Goal: Task Accomplishment & Management: Use online tool/utility

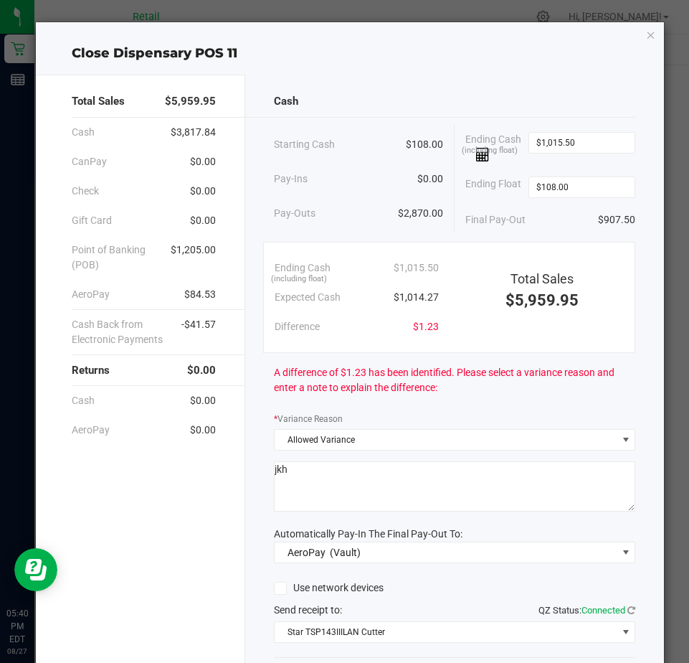
scroll to position [97, 0]
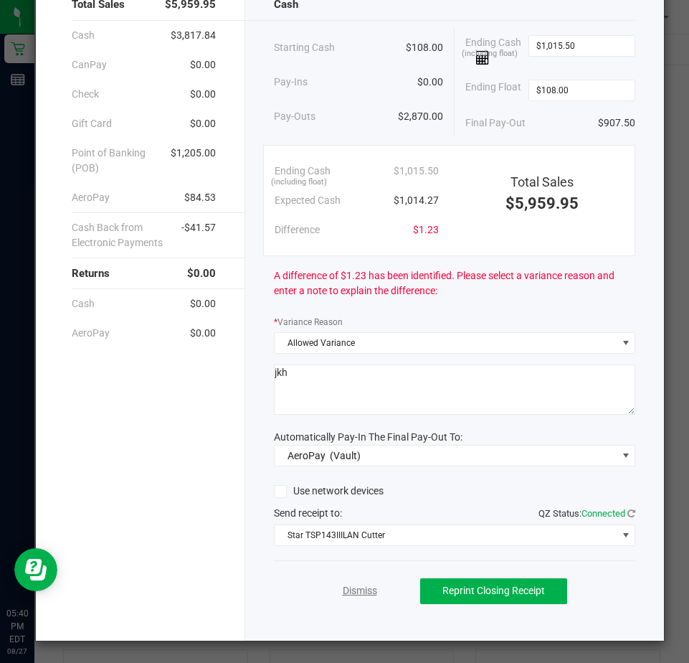
click at [354, 595] on link "Dismiss" at bounding box center [360, 590] width 34 height 15
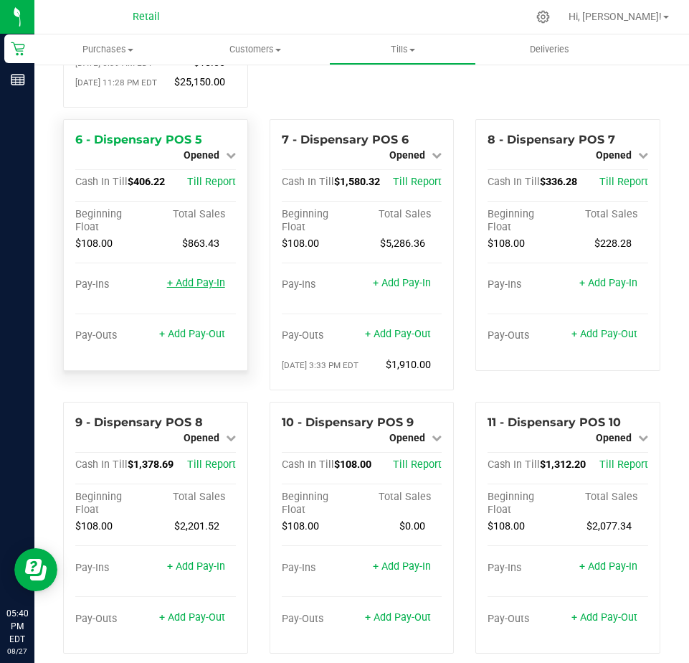
scroll to position [359, 0]
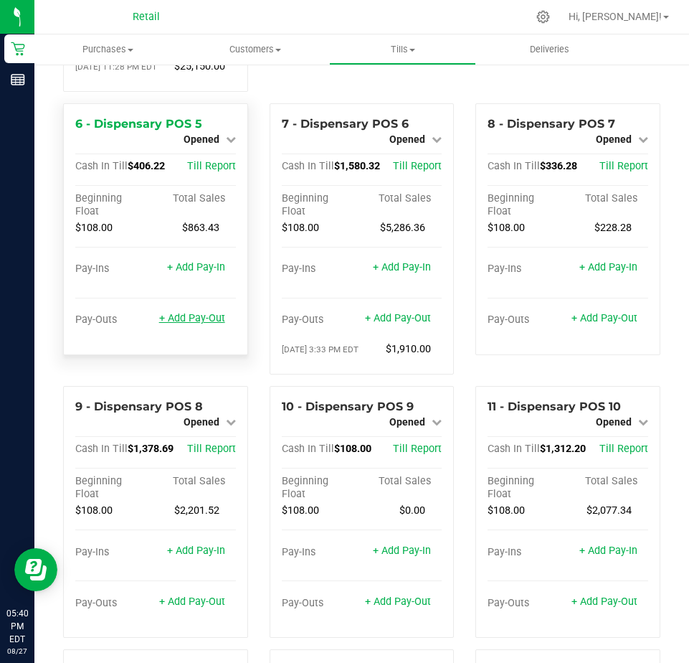
click at [190, 324] on link "+ Add Pay-Out" at bounding box center [192, 318] width 66 height 12
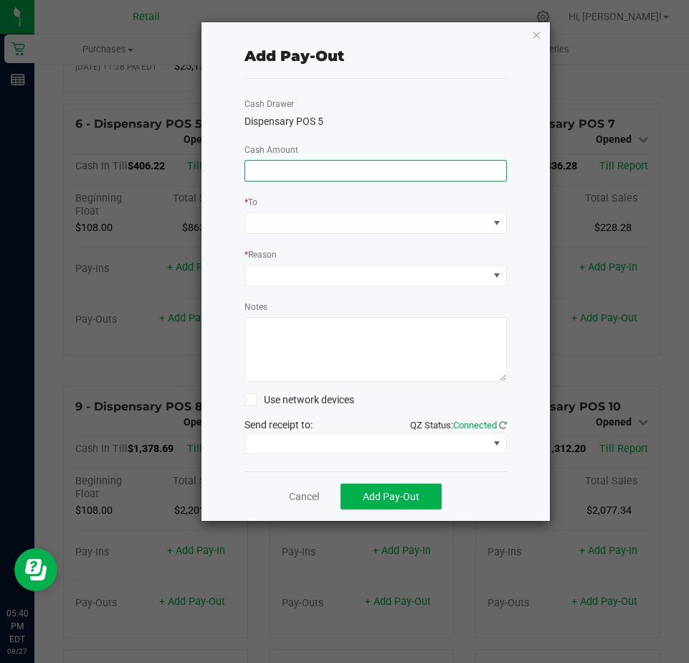
click at [255, 166] on input at bounding box center [375, 171] width 261 height 20
click at [255, 169] on input at bounding box center [375, 171] width 261 height 20
type input "$512.00"
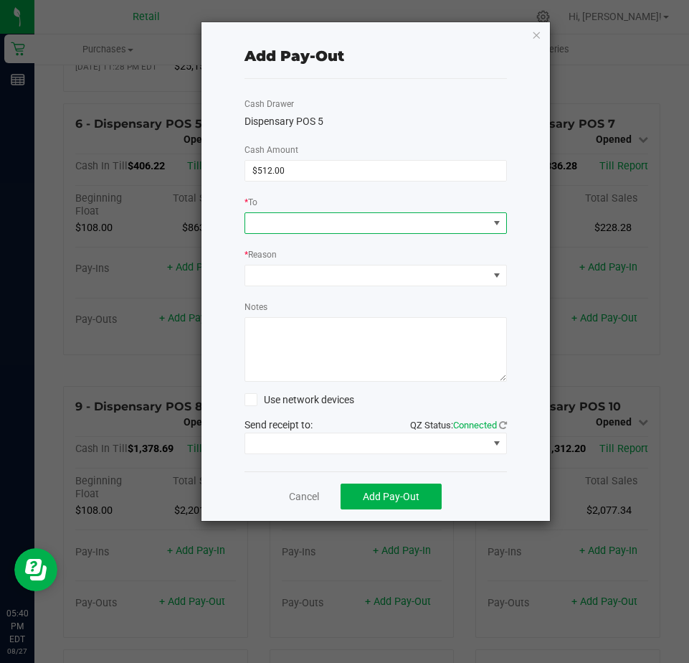
click at [266, 222] on span at bounding box center [366, 223] width 243 height 20
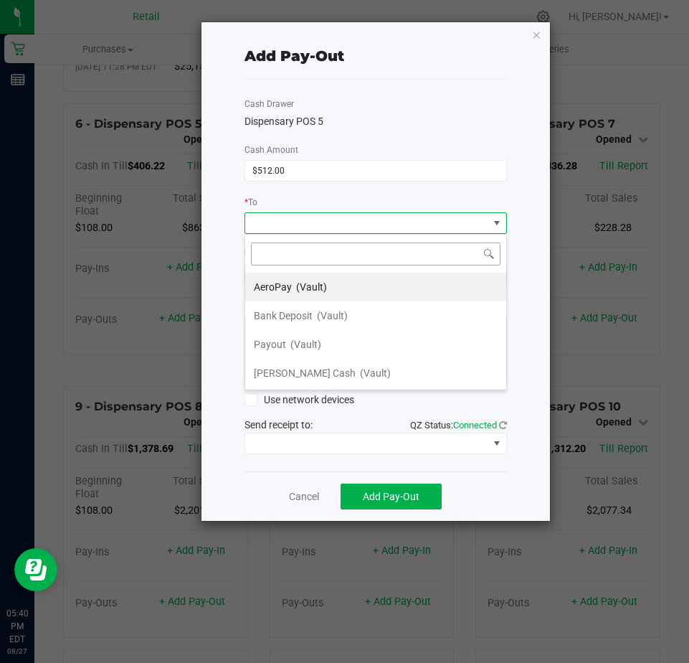
scroll to position [22, 263]
click at [275, 284] on span "AeroPay" at bounding box center [273, 286] width 38 height 11
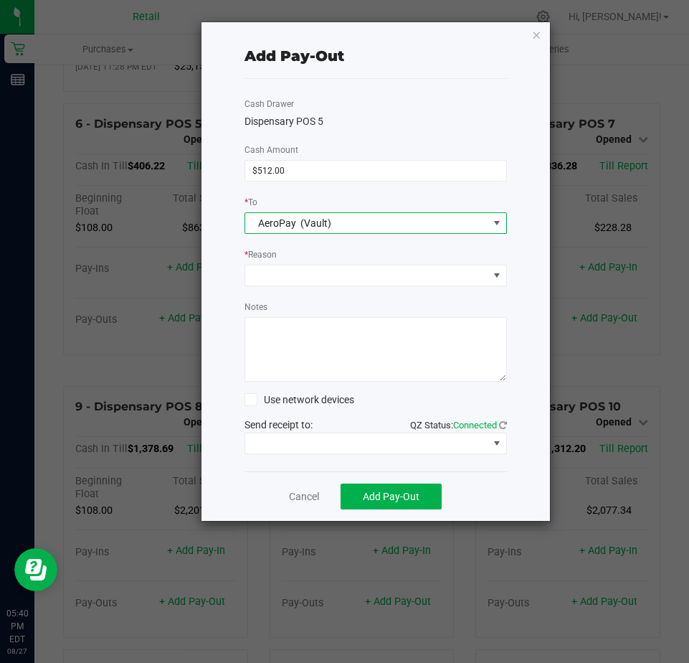
click at [258, 227] on span "AeroPay" at bounding box center [277, 222] width 38 height 11
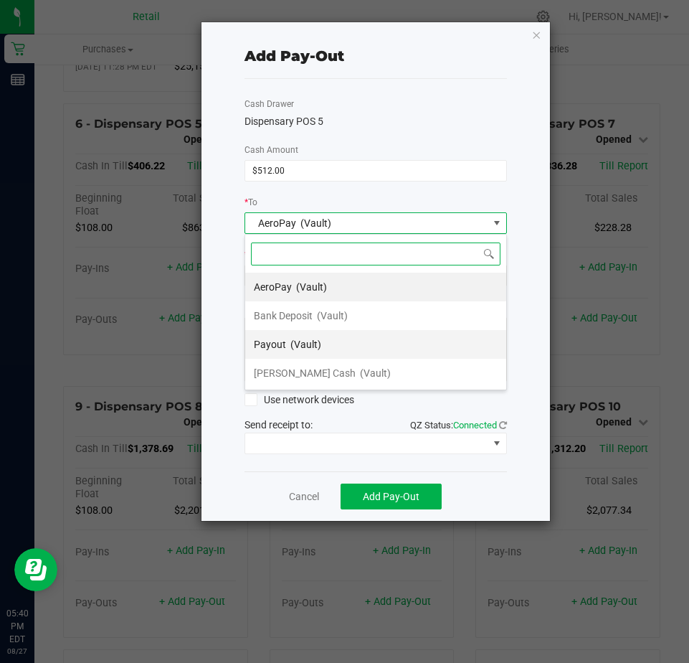
click at [277, 344] on span "Payout" at bounding box center [270, 344] width 32 height 11
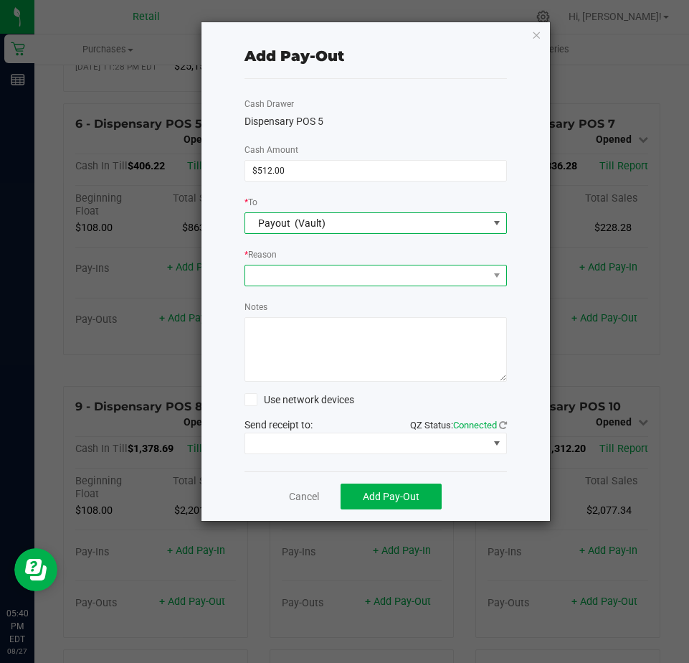
click at [275, 280] on span at bounding box center [366, 275] width 243 height 20
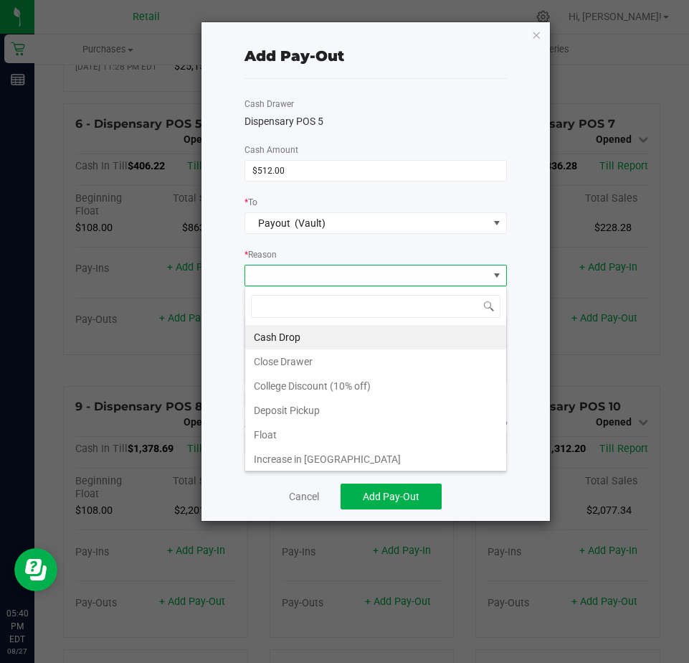
click at [278, 335] on li "Cash Drop" at bounding box center [375, 337] width 261 height 24
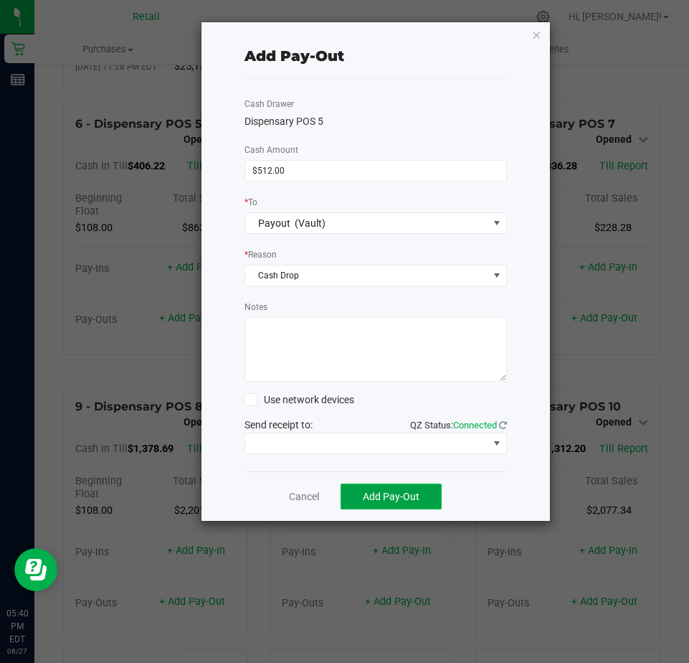
click at [382, 488] on button "Add Pay-Out" at bounding box center [391, 496] width 101 height 26
click at [291, 498] on link "Dismiss" at bounding box center [298, 496] width 34 height 15
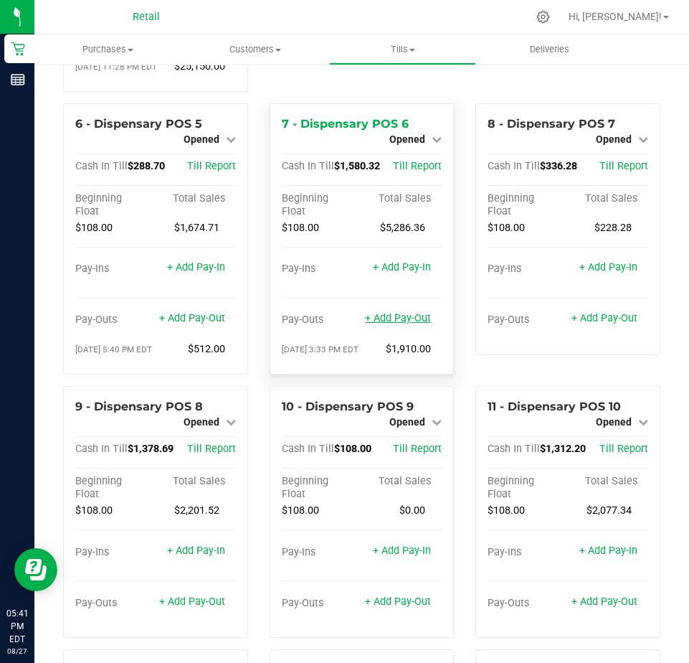
click at [386, 324] on link "+ Add Pay-Out" at bounding box center [398, 318] width 66 height 12
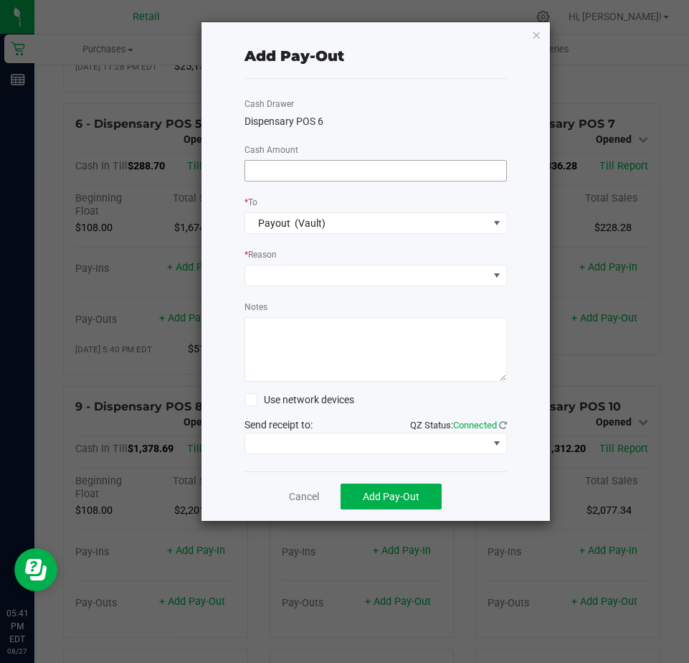
click at [275, 170] on input at bounding box center [375, 171] width 261 height 20
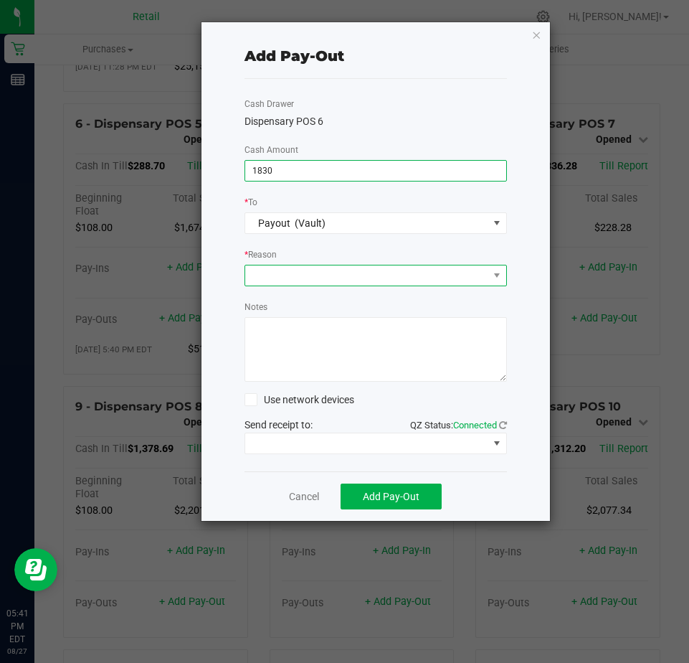
type input "$1,830.00"
click at [274, 273] on span at bounding box center [366, 275] width 243 height 20
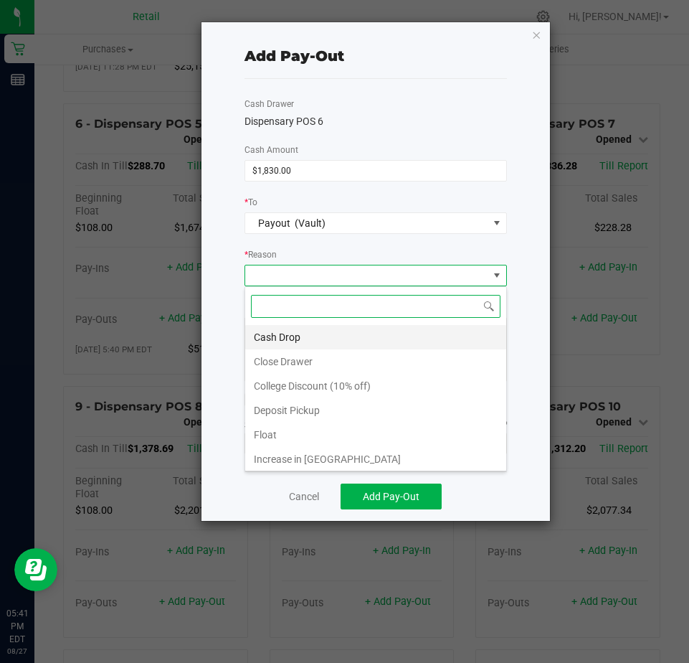
click at [277, 336] on li "Cash Drop" at bounding box center [375, 337] width 261 height 24
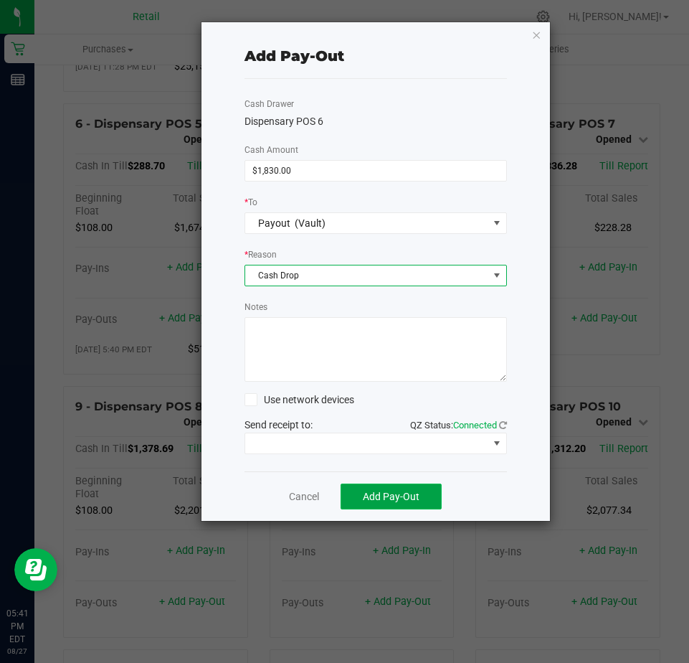
click at [352, 489] on button "Add Pay-Out" at bounding box center [391, 496] width 101 height 26
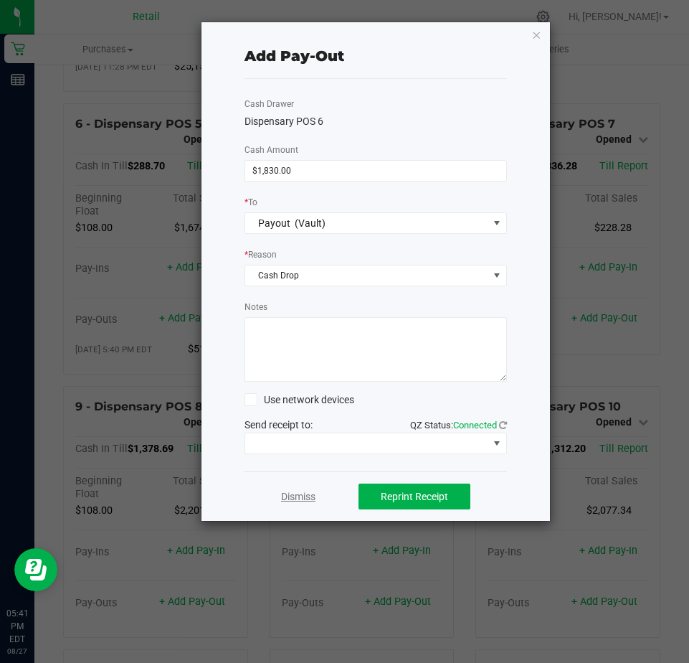
click at [288, 495] on link "Dismiss" at bounding box center [298, 496] width 34 height 15
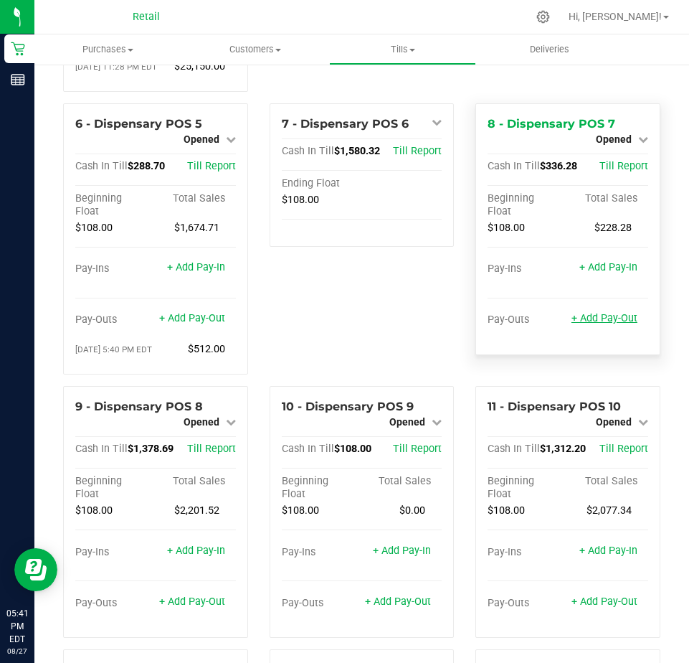
click at [583, 324] on link "+ Add Pay-Out" at bounding box center [605, 318] width 66 height 12
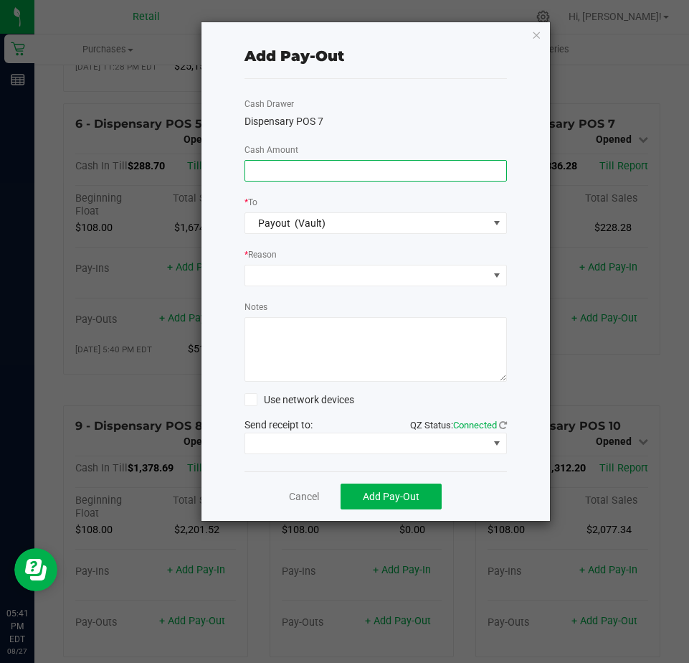
click at [250, 171] on input at bounding box center [375, 171] width 261 height 20
type input "$560.00"
click at [287, 278] on span at bounding box center [366, 275] width 243 height 20
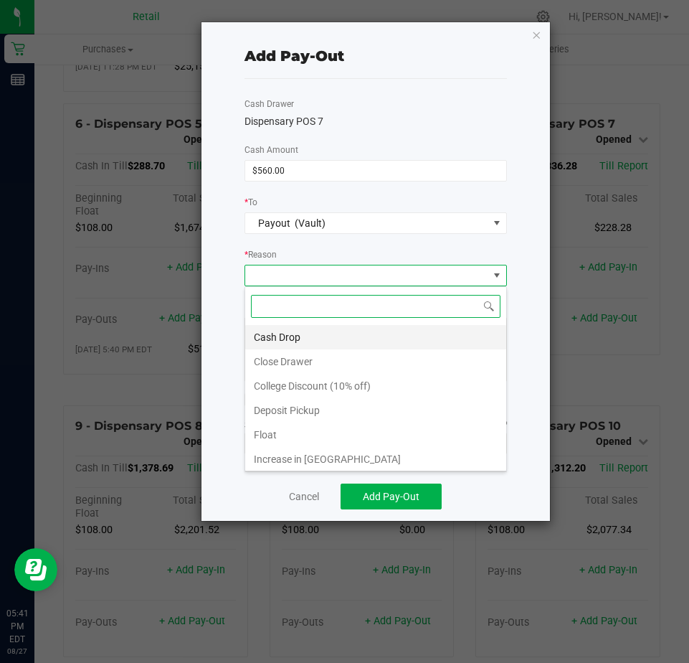
click at [268, 332] on li "Cash Drop" at bounding box center [375, 337] width 261 height 24
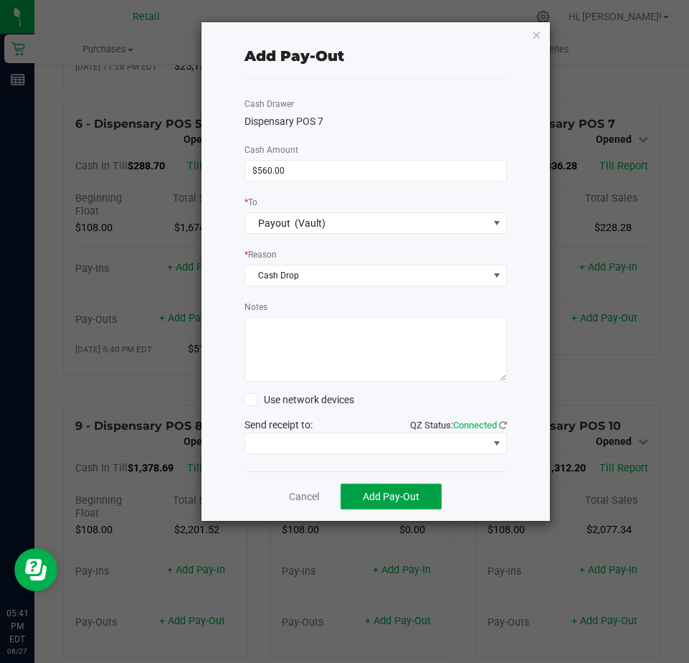
click at [384, 486] on button "Add Pay-Out" at bounding box center [391, 496] width 101 height 26
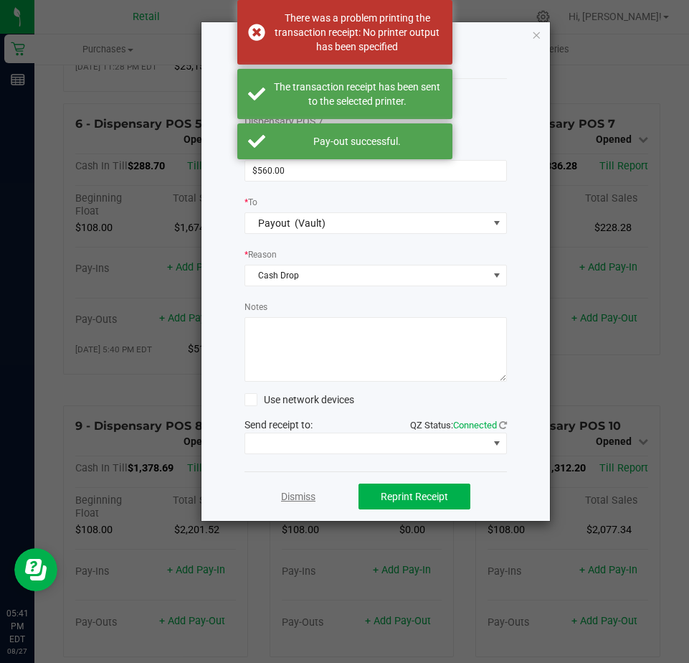
click at [298, 498] on link "Dismiss" at bounding box center [298, 496] width 34 height 15
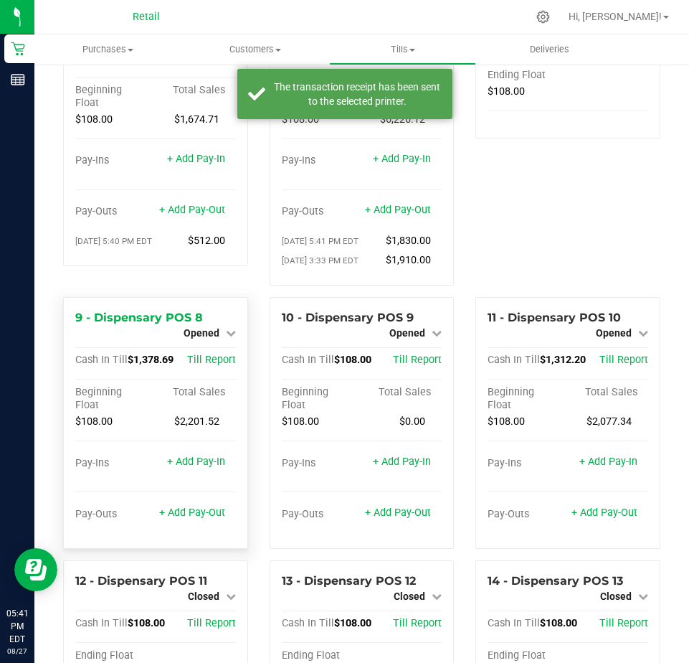
scroll to position [574, 0]
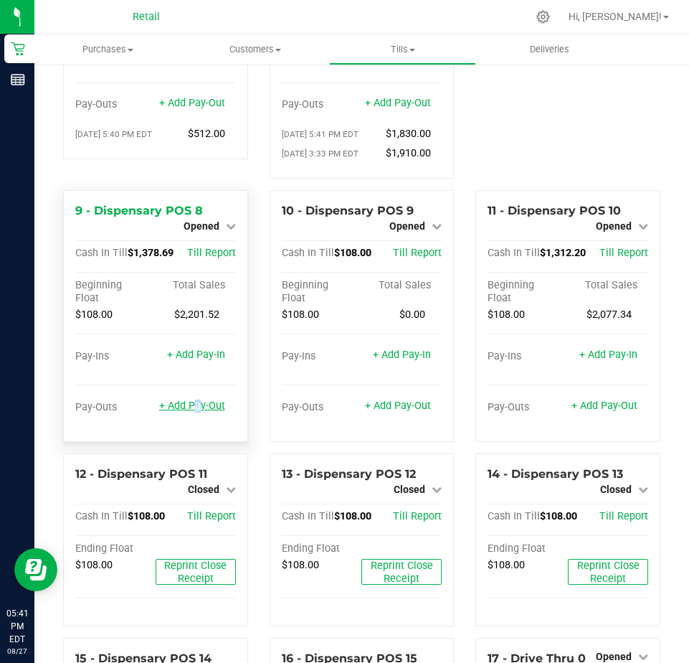
click at [189, 412] on link "+ Add Pay-Out" at bounding box center [192, 406] width 66 height 12
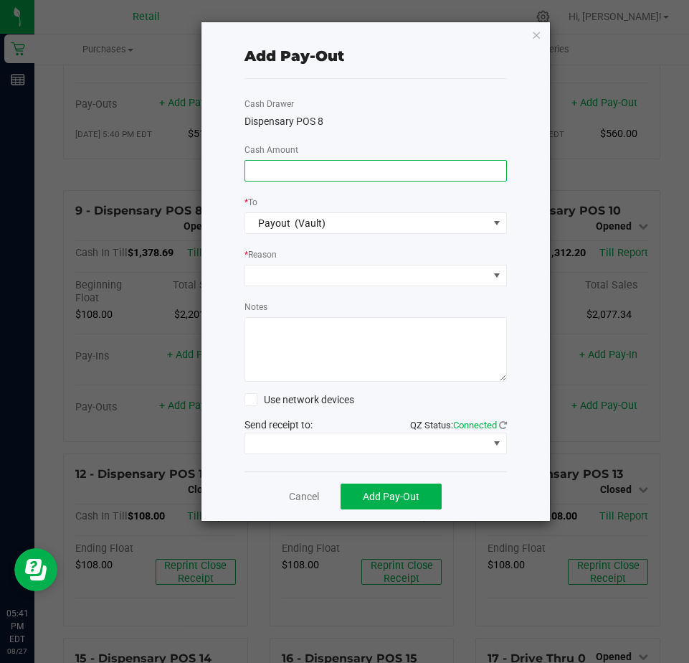
click at [268, 164] on input at bounding box center [375, 171] width 261 height 20
type input "$1,440.00"
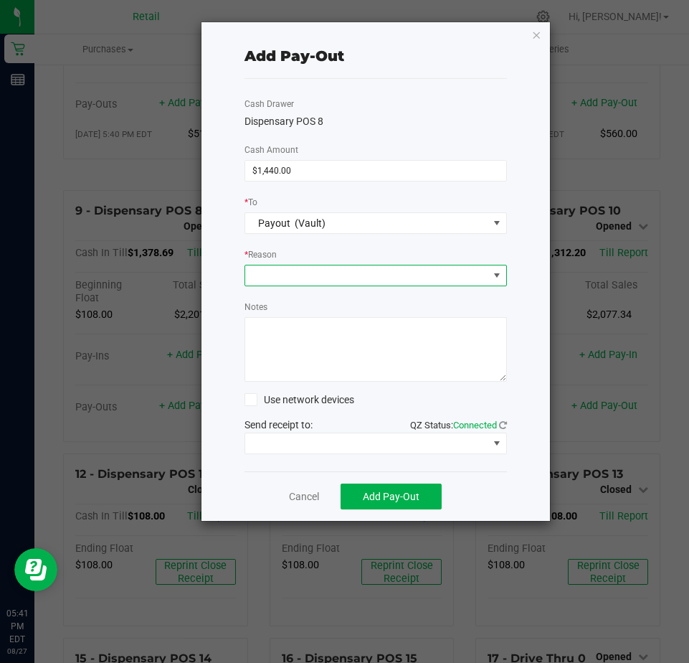
click at [276, 276] on span at bounding box center [366, 275] width 243 height 20
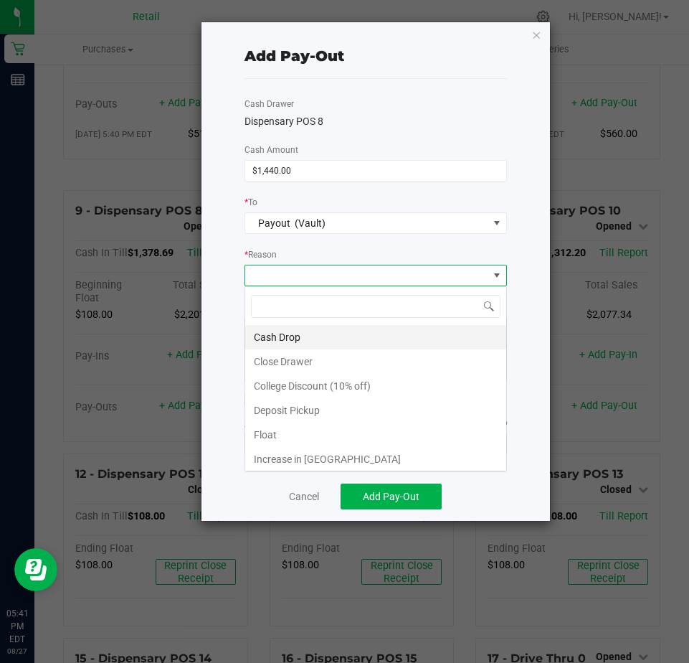
scroll to position [22, 263]
click at [278, 339] on li "Cash Drop" at bounding box center [375, 337] width 261 height 24
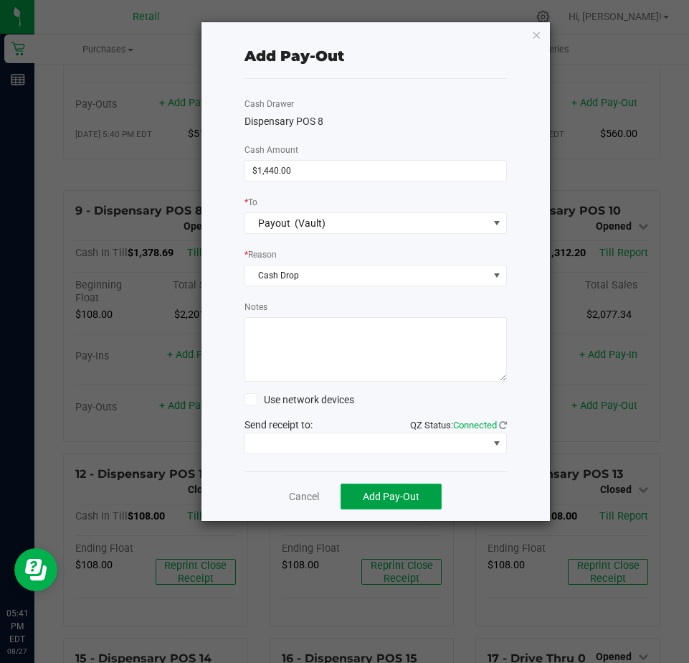
click at [369, 499] on span "Add Pay-Out" at bounding box center [391, 496] width 57 height 11
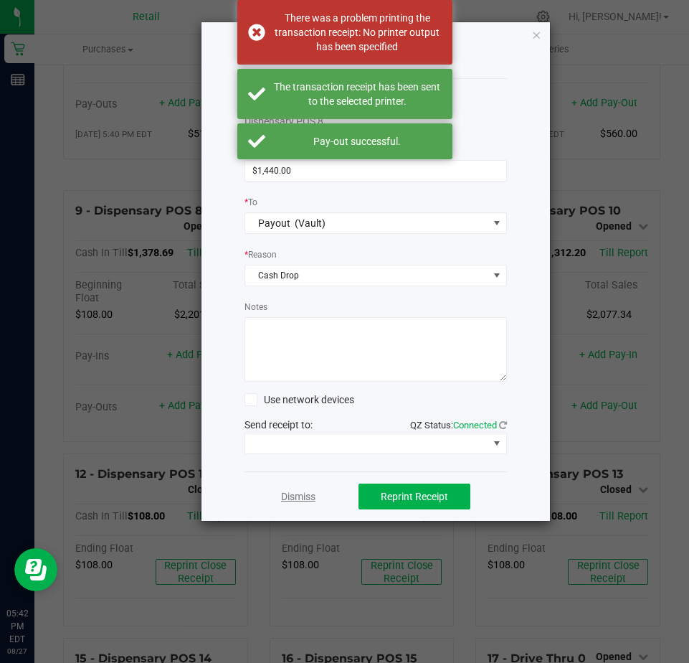
click at [303, 498] on link "Dismiss" at bounding box center [298, 496] width 34 height 15
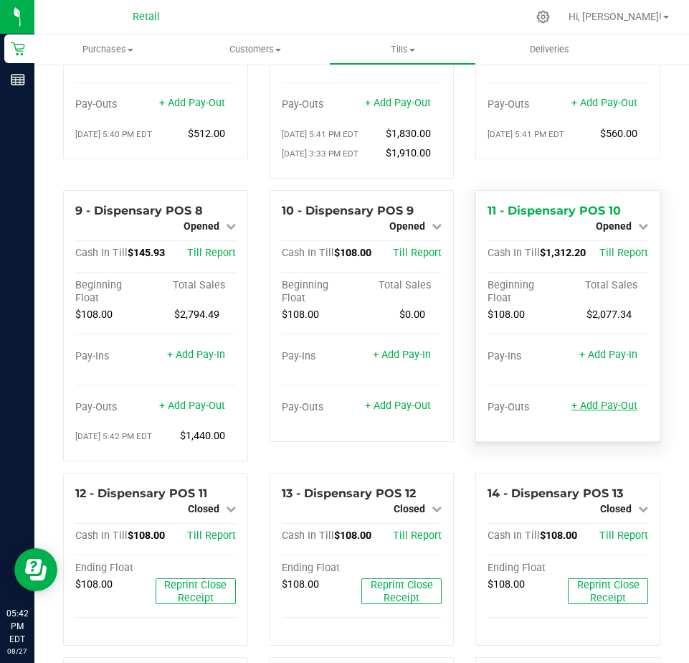
click at [589, 412] on link "+ Add Pay-Out" at bounding box center [605, 406] width 66 height 12
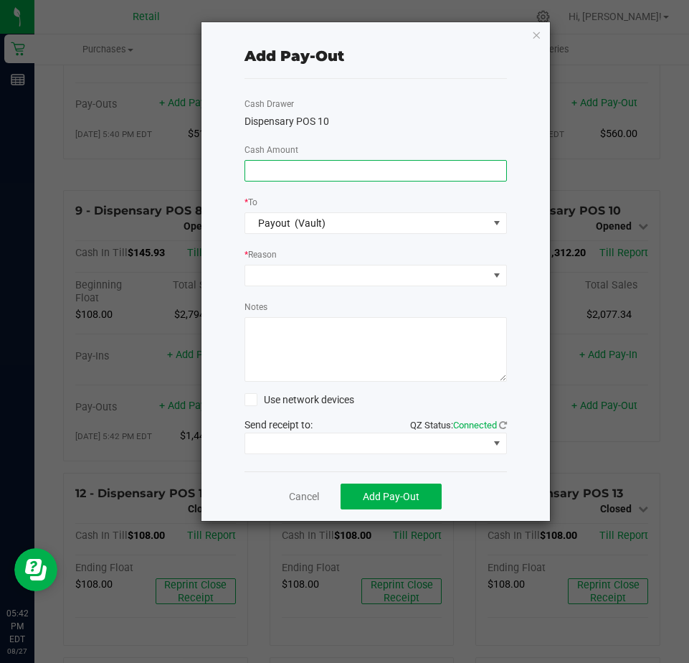
click at [255, 171] on input at bounding box center [375, 171] width 261 height 20
type input "$1,605.00"
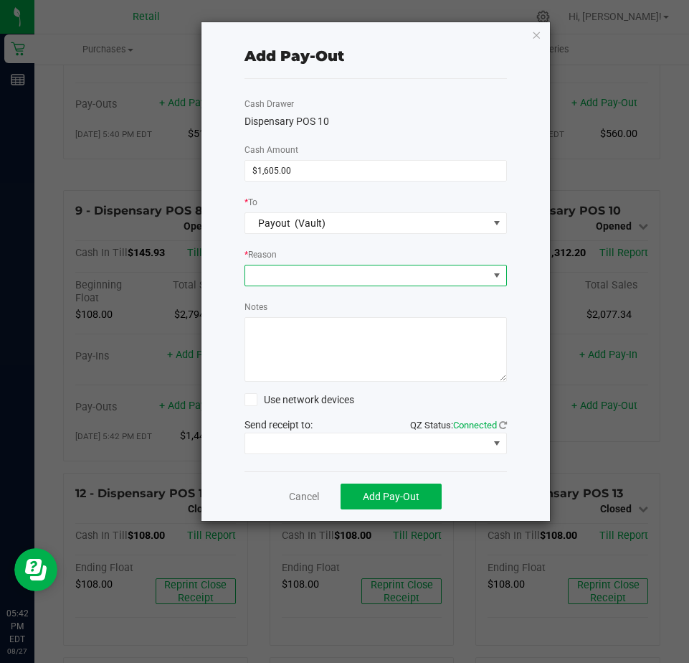
click at [291, 273] on span at bounding box center [366, 275] width 243 height 20
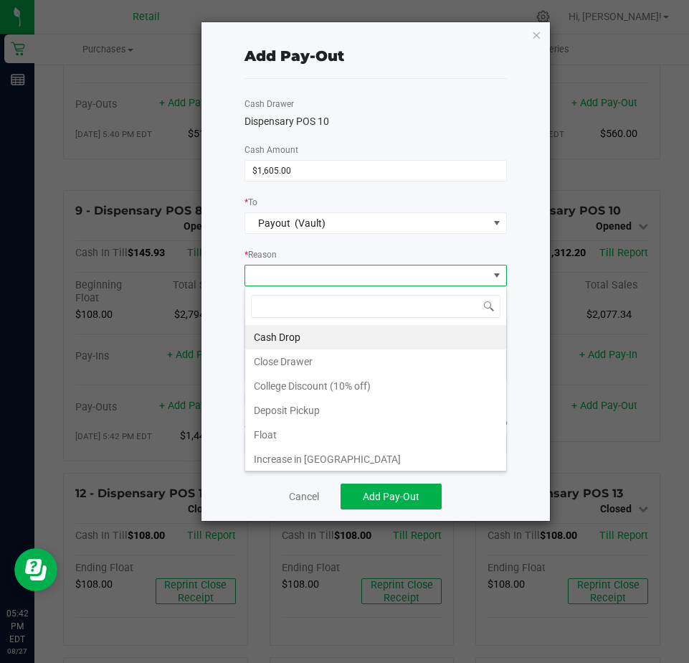
click at [280, 335] on li "Cash Drop" at bounding box center [375, 337] width 261 height 24
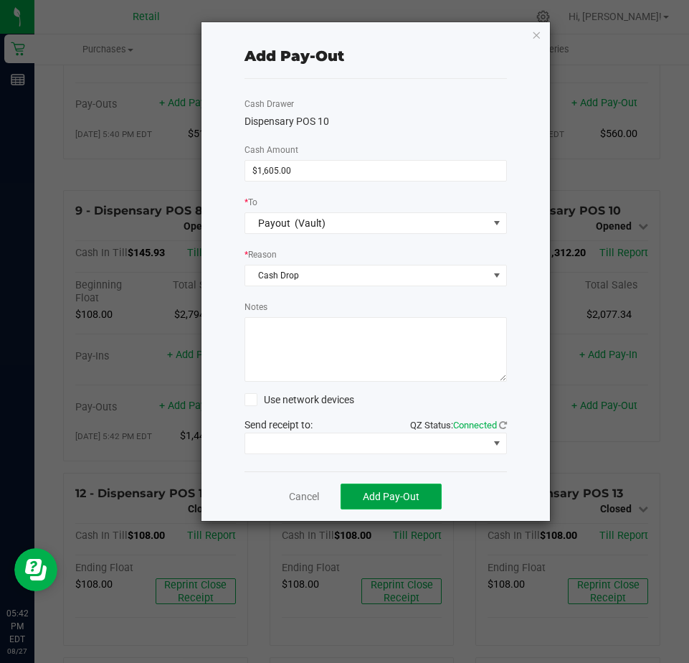
click at [388, 500] on span "Add Pay-Out" at bounding box center [391, 496] width 57 height 11
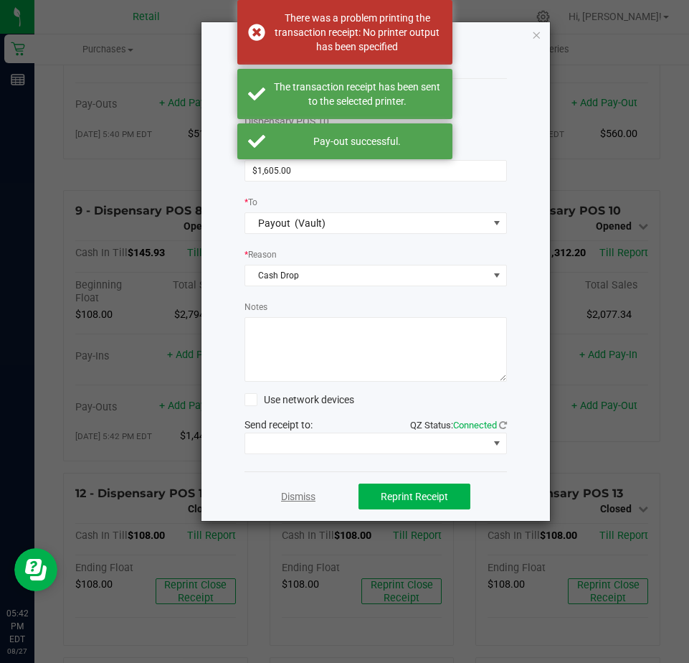
click at [293, 496] on link "Dismiss" at bounding box center [298, 496] width 34 height 15
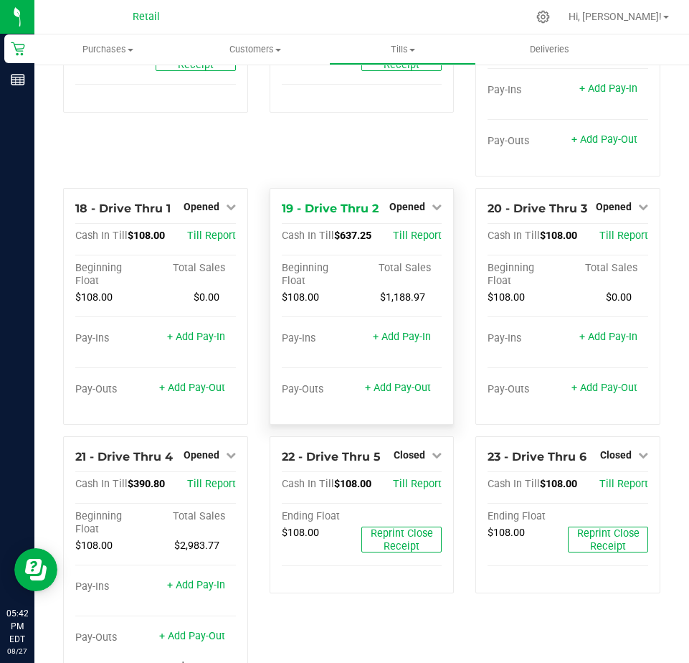
scroll to position [1363, 0]
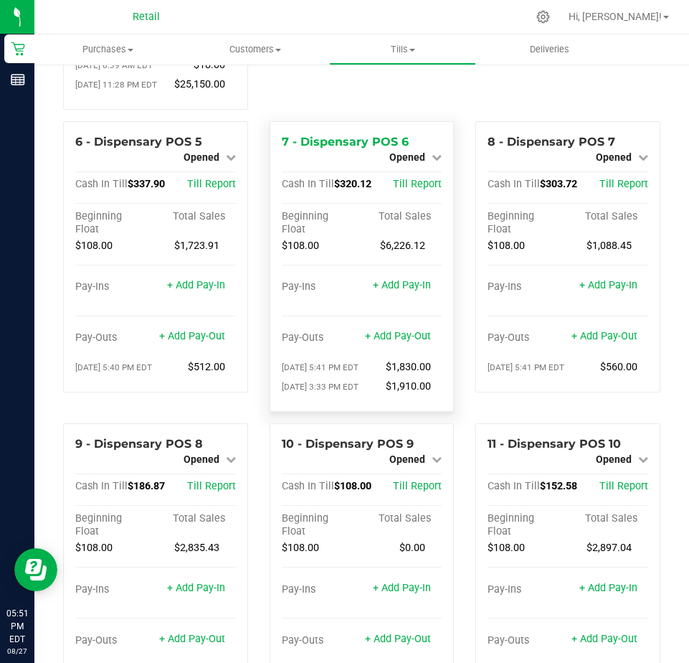
scroll to position [359, 0]
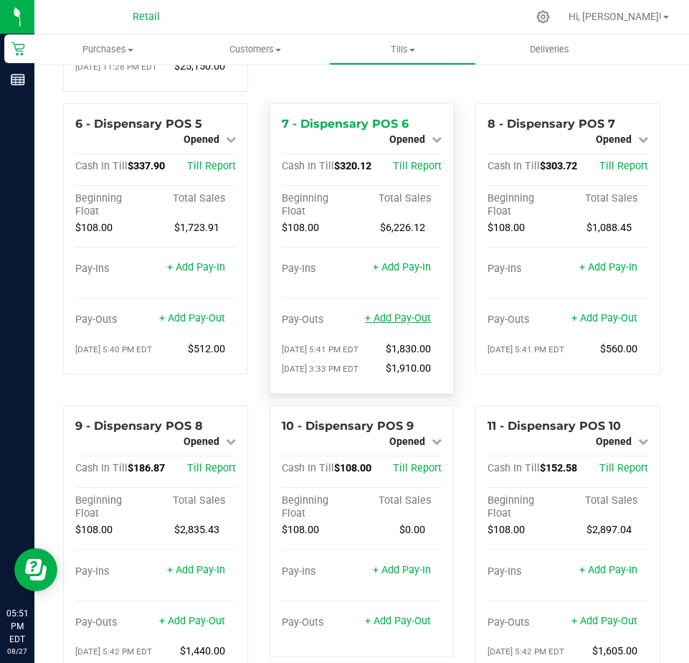
click at [377, 324] on link "+ Add Pay-Out" at bounding box center [398, 318] width 66 height 12
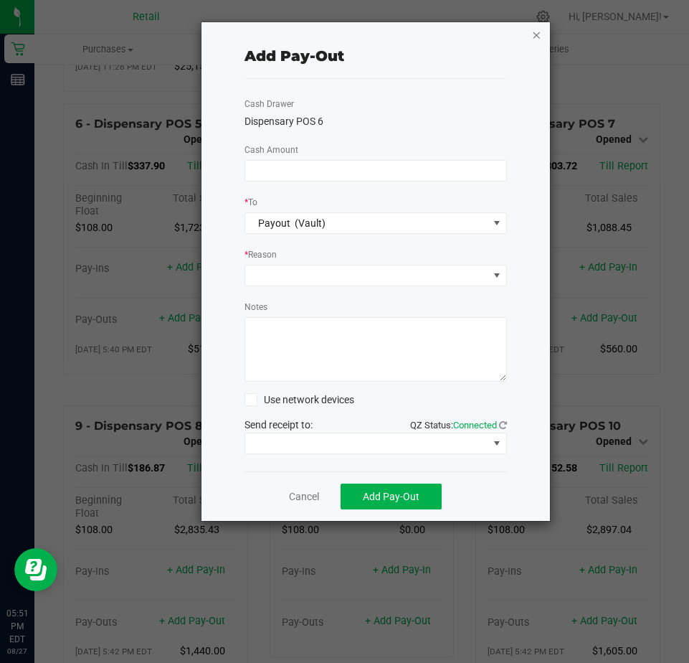
click at [537, 32] on icon "button" at bounding box center [537, 34] width 10 height 17
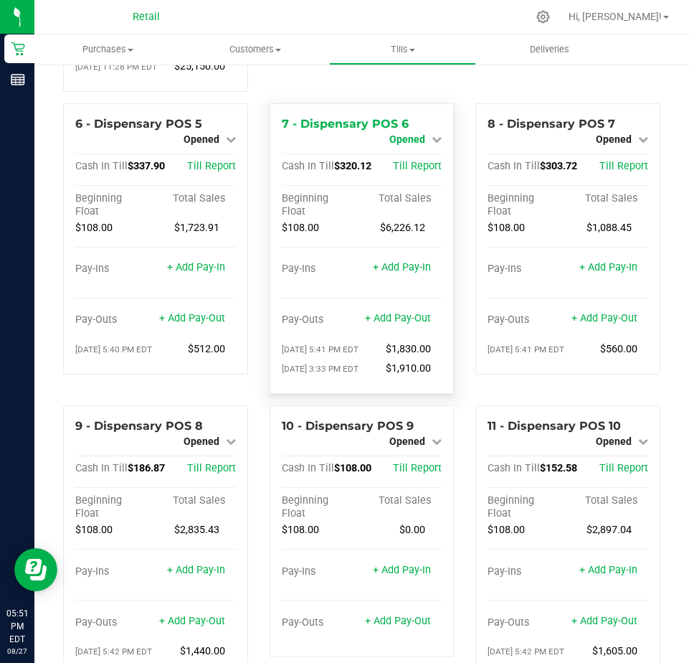
click at [417, 145] on span "Opened" at bounding box center [408, 138] width 36 height 11
click at [397, 157] on link "Close Till" at bounding box center [409, 151] width 39 height 11
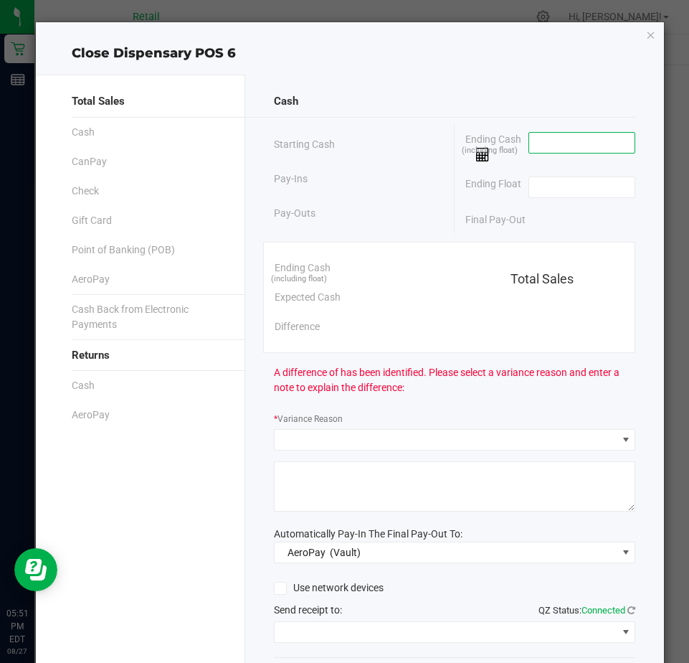
click at [534, 148] on input at bounding box center [581, 143] width 105 height 20
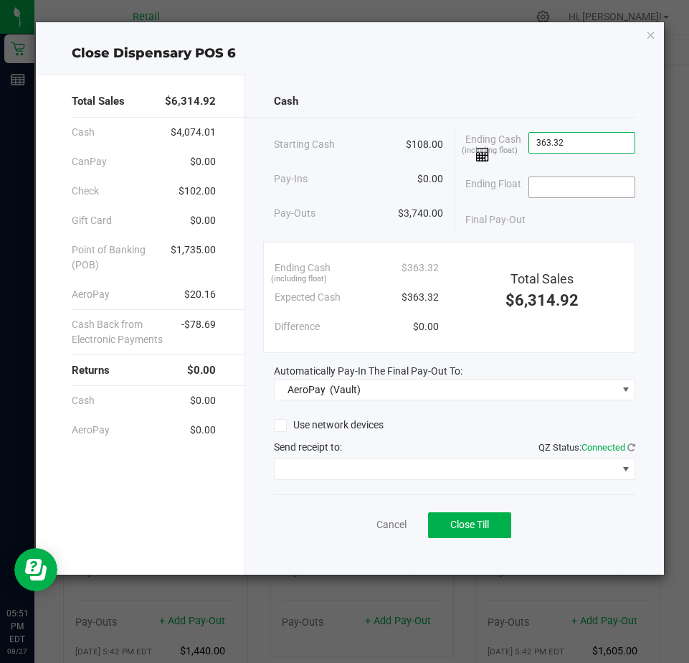
type input "$363.32"
click at [550, 191] on input at bounding box center [581, 187] width 105 height 20
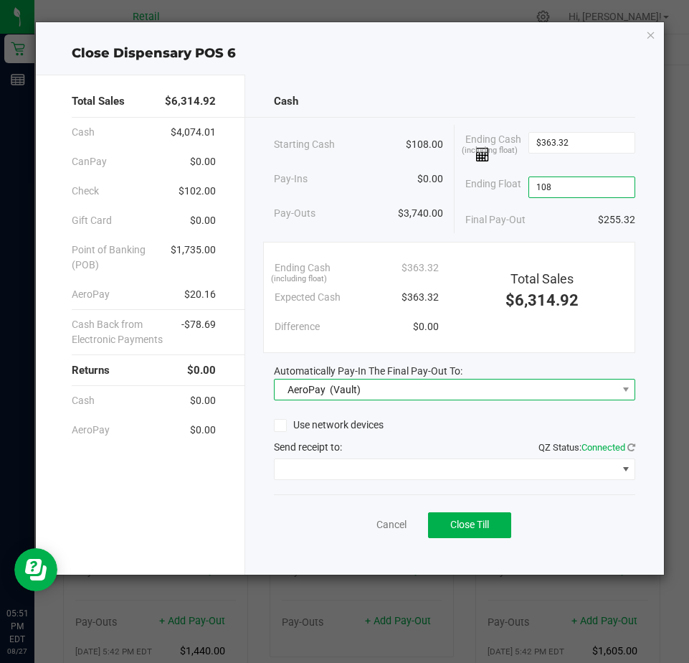
type input "$108.00"
click at [296, 386] on span "AeroPay" at bounding box center [307, 389] width 38 height 11
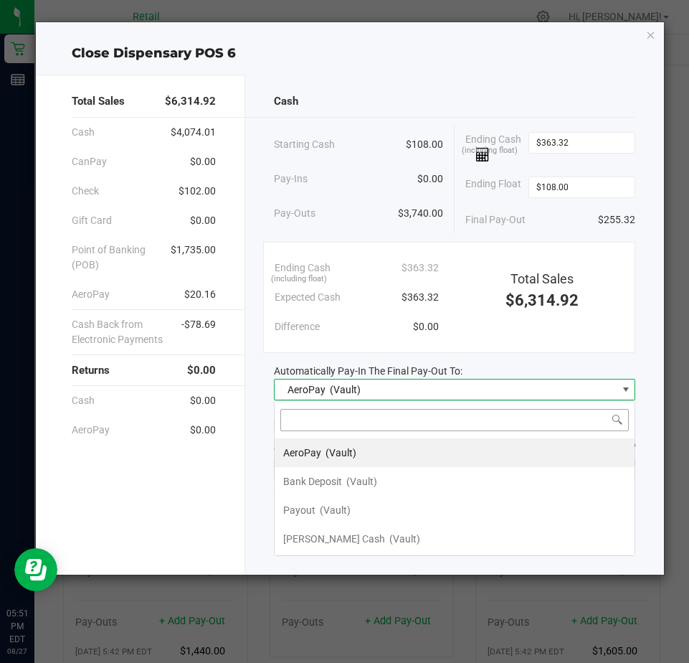
scroll to position [22, 362]
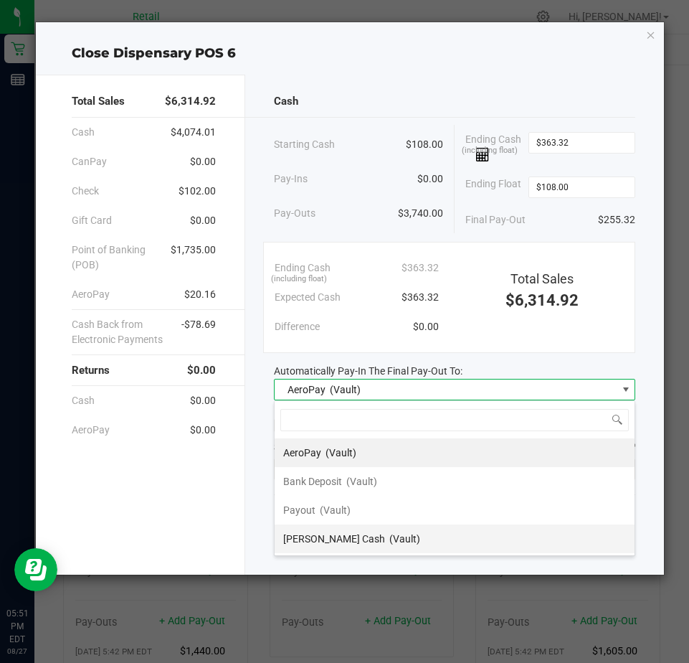
click at [303, 539] on span "Petty Cash" at bounding box center [334, 538] width 102 height 11
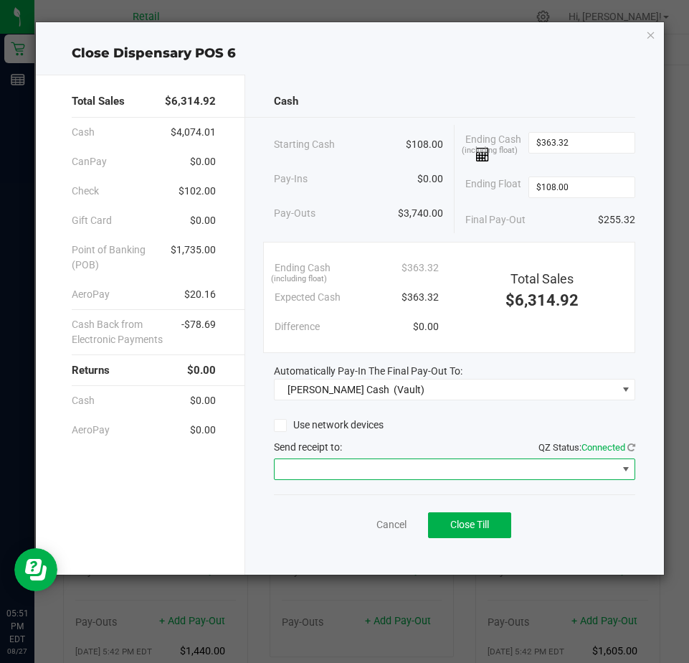
click at [302, 468] on span at bounding box center [446, 469] width 342 height 20
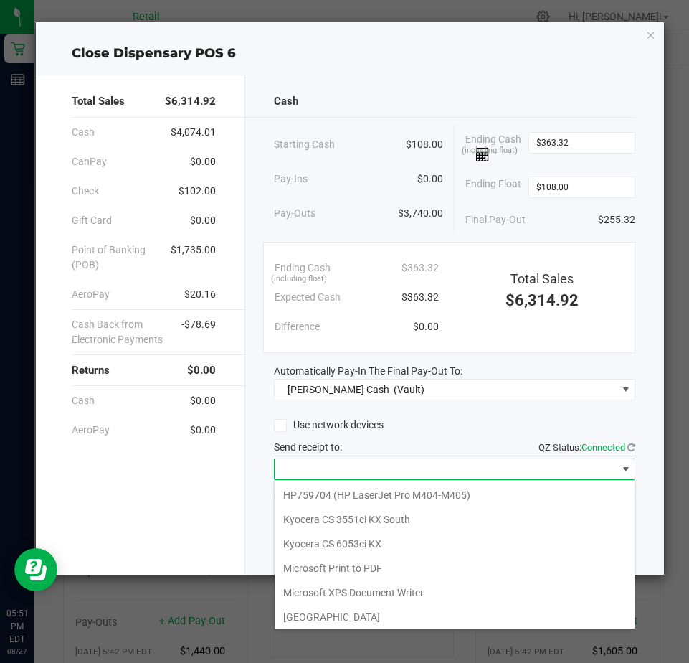
scroll to position [222, 0]
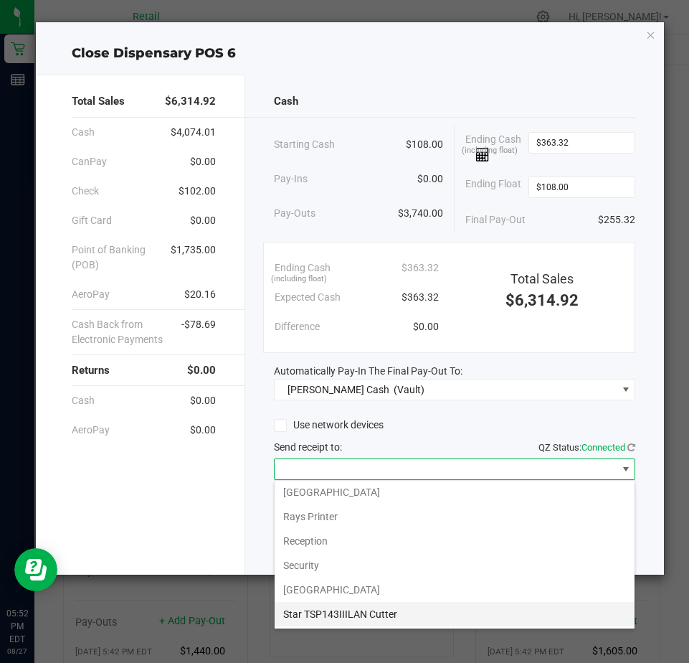
click at [319, 609] on Cutter "Star TSP143IIILAN Cutter" at bounding box center [455, 614] width 360 height 24
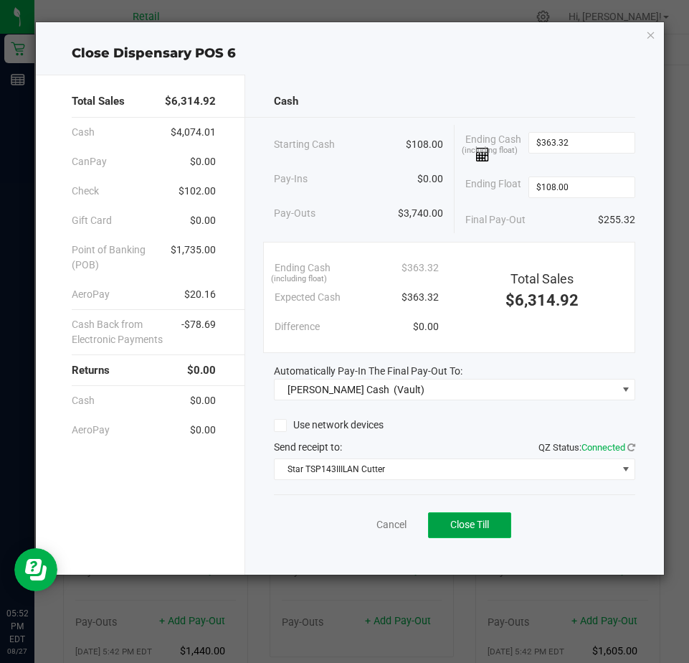
click at [452, 519] on span "Close Till" at bounding box center [469, 524] width 39 height 11
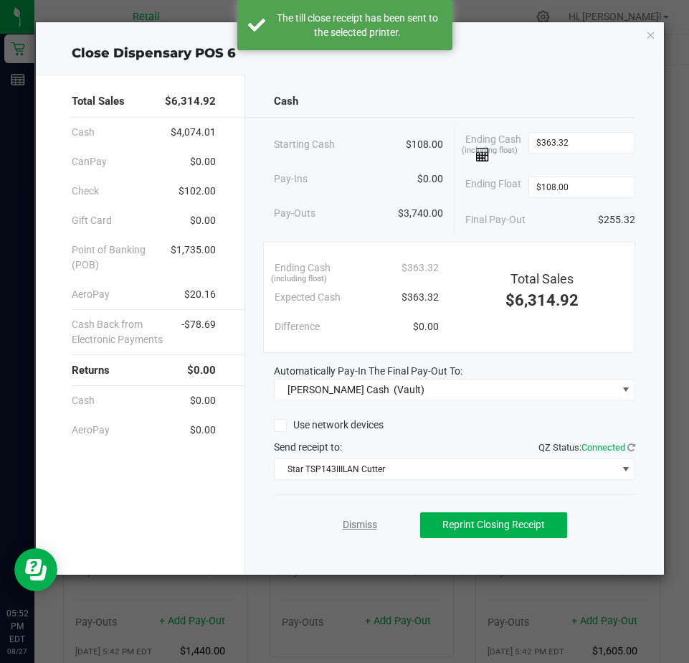
click at [359, 529] on link "Dismiss" at bounding box center [360, 524] width 34 height 15
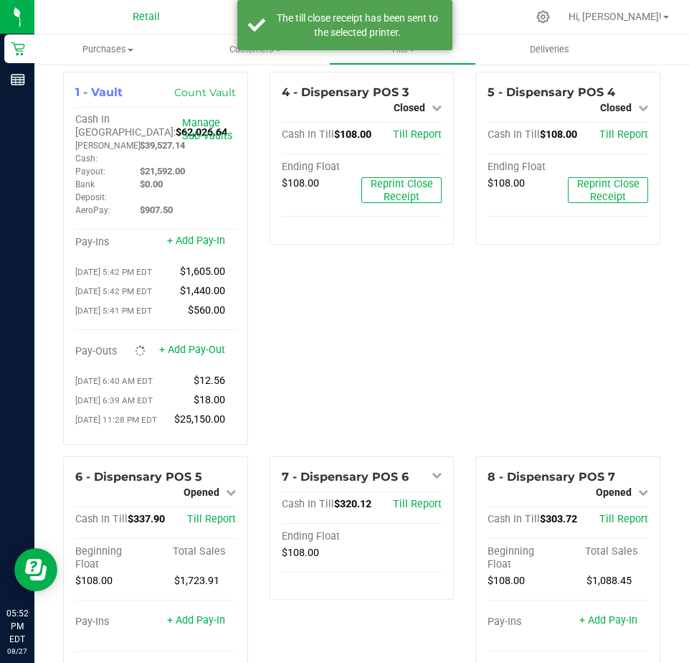
scroll to position [0, 0]
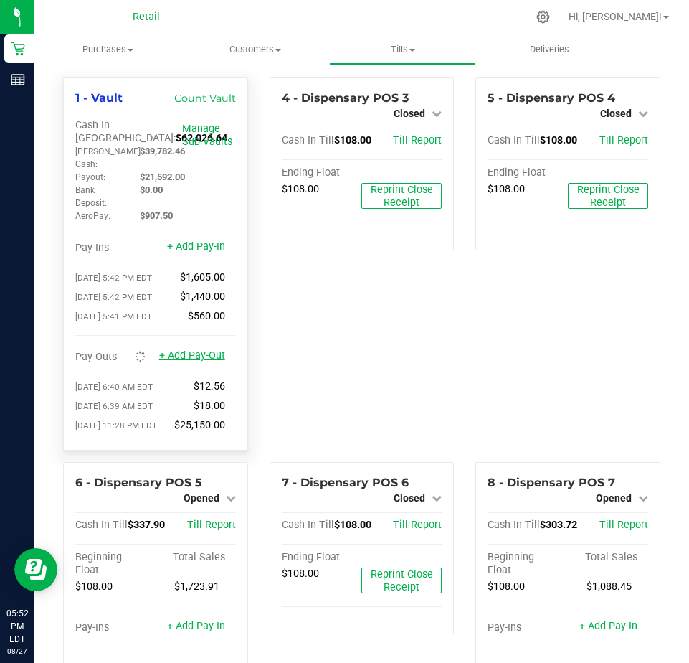
click at [194, 361] on link "+ Add Pay-Out" at bounding box center [192, 355] width 66 height 12
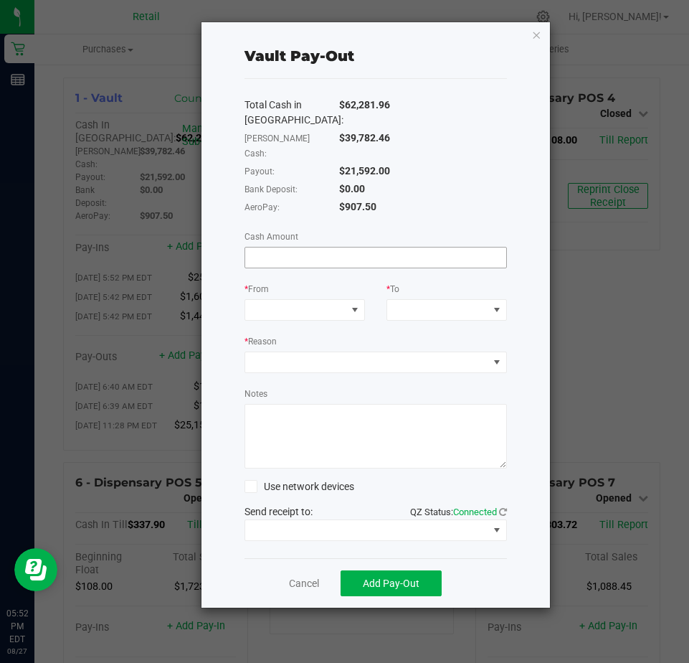
click at [268, 247] on input at bounding box center [375, 257] width 261 height 20
type input "$907.50"
click at [272, 300] on span at bounding box center [295, 310] width 101 height 20
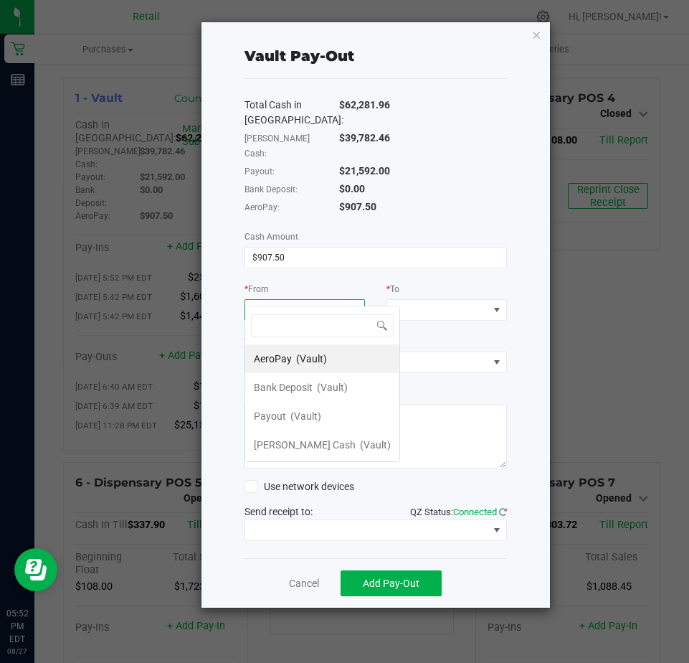
scroll to position [22, 121]
click at [277, 362] on span "AeroPay" at bounding box center [273, 358] width 38 height 11
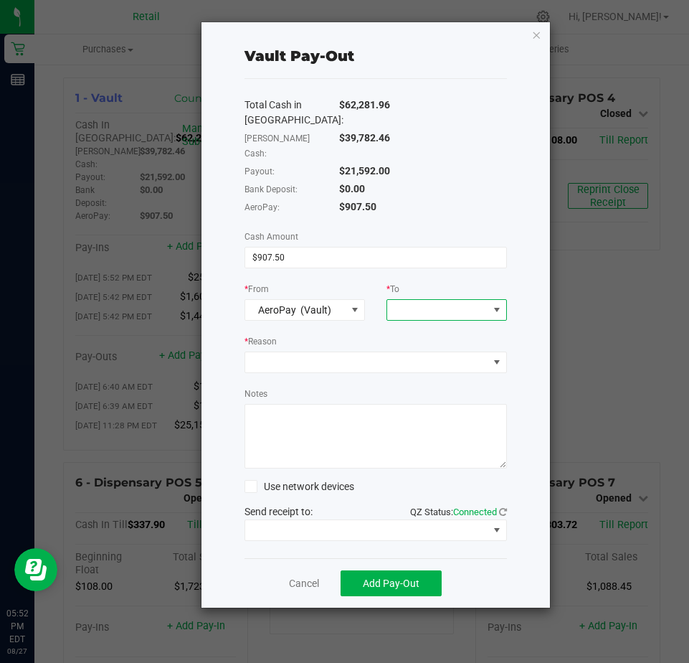
click at [407, 300] on span at bounding box center [437, 310] width 101 height 20
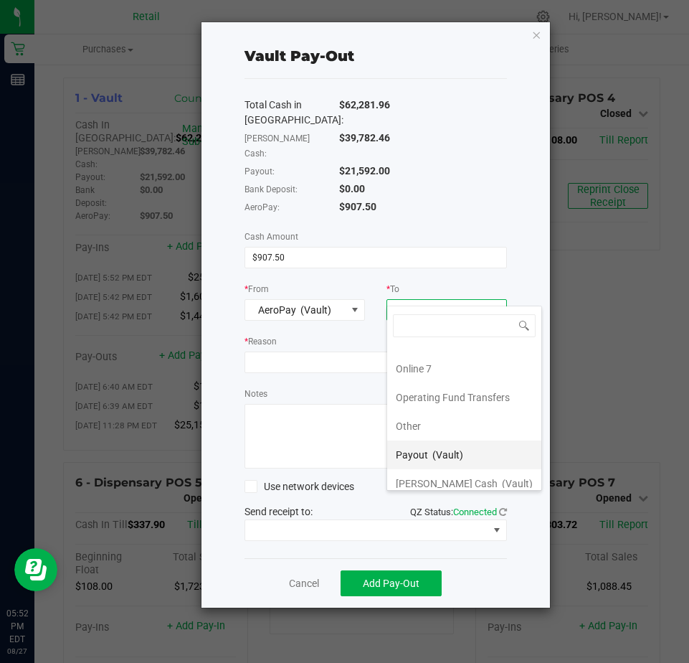
scroll to position [402, 0]
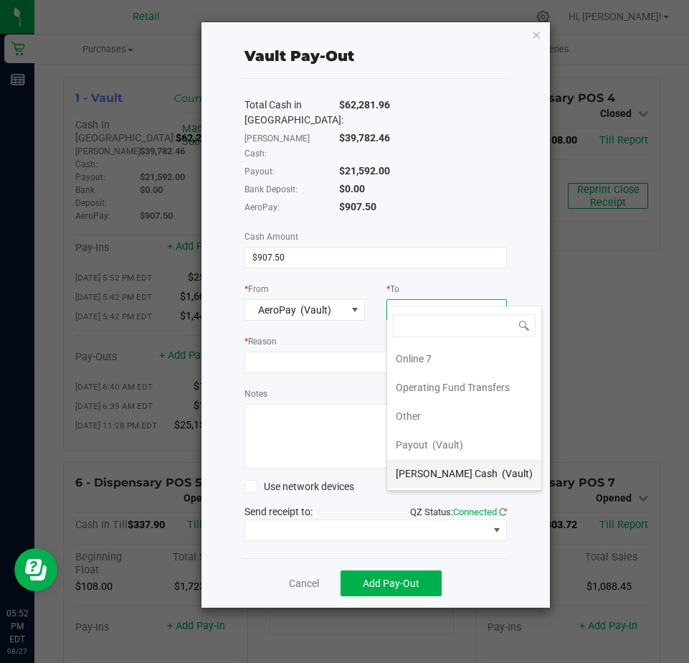
click at [413, 468] on span "Petty Cash" at bounding box center [447, 473] width 102 height 11
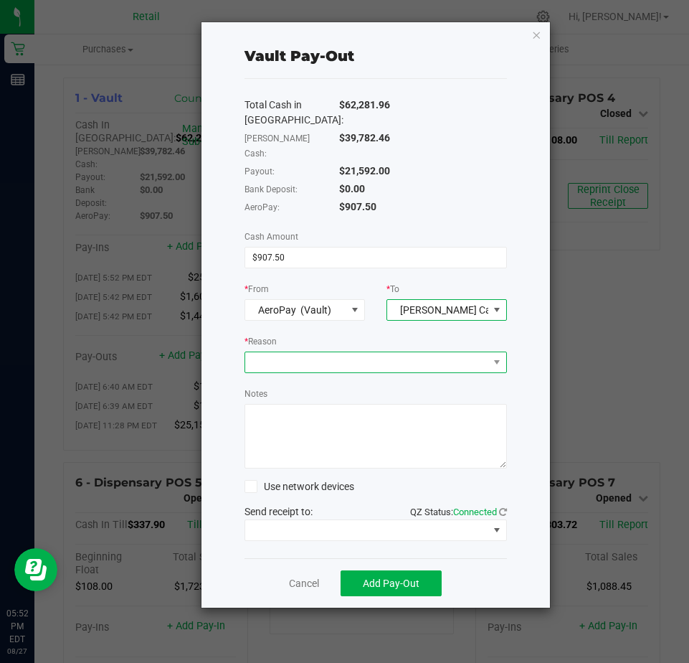
click at [280, 352] on span at bounding box center [366, 362] width 243 height 20
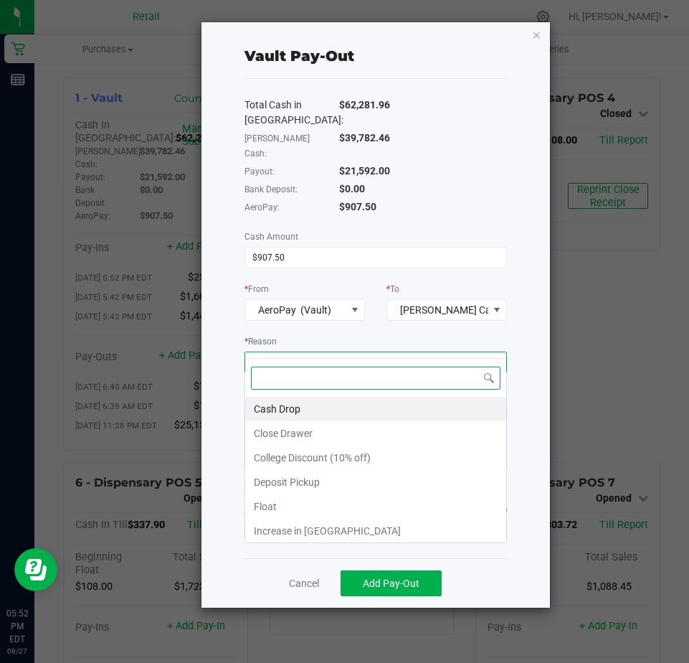
scroll to position [22, 263]
click at [279, 433] on li "Close Drawer" at bounding box center [375, 433] width 261 height 24
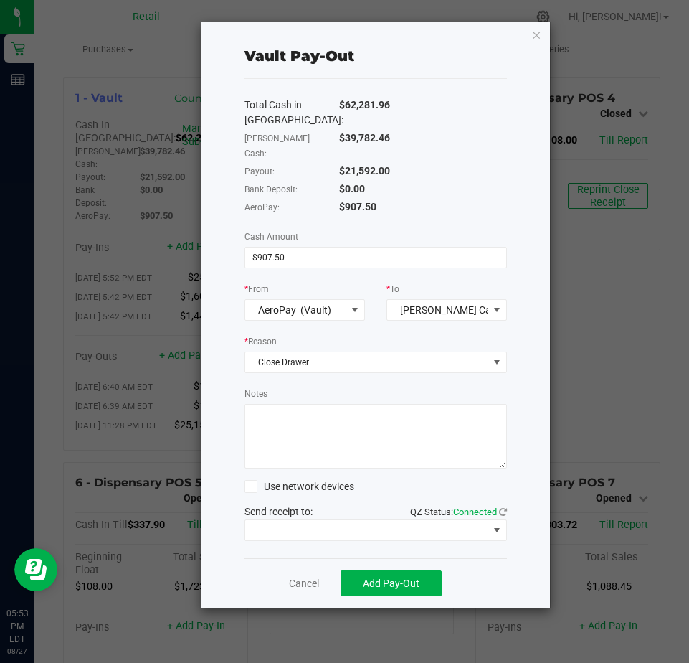
click at [273, 411] on textarea "Notes" at bounding box center [376, 436] width 263 height 65
type textarea "DB"
click at [384, 577] on span "Add Pay-Out" at bounding box center [391, 582] width 57 height 11
click at [302, 576] on link "Dismiss" at bounding box center [298, 583] width 34 height 15
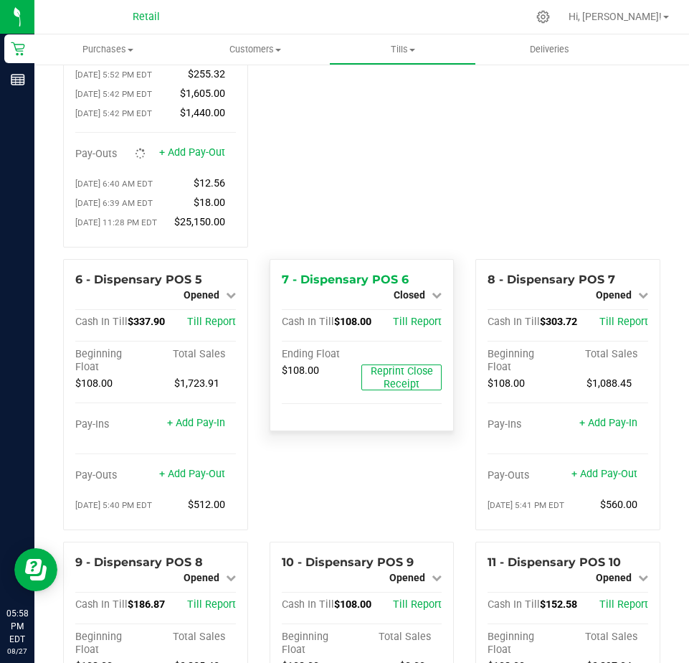
scroll to position [215, 0]
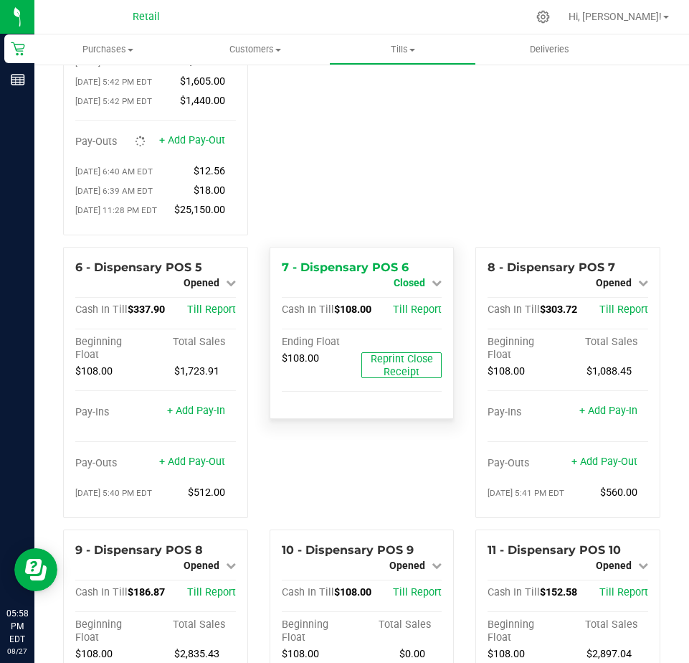
click at [407, 288] on span "Closed" at bounding box center [410, 282] width 32 height 11
click at [403, 301] on link "Open Till" at bounding box center [409, 294] width 38 height 11
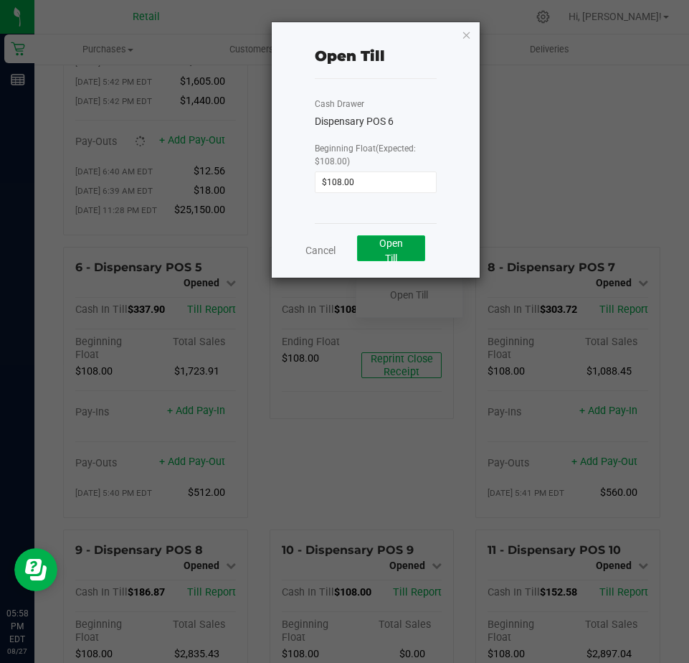
click at [390, 246] on span "Open Till" at bounding box center [391, 250] width 24 height 27
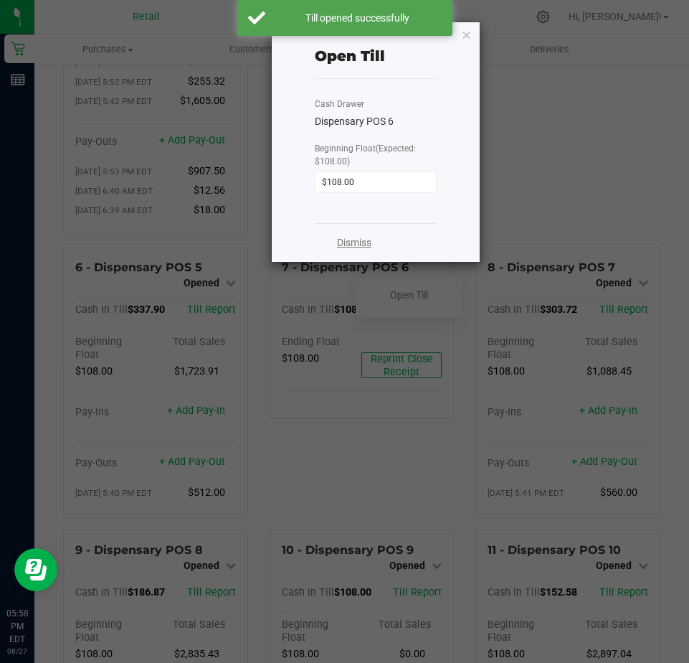
click at [345, 241] on link "Dismiss" at bounding box center [354, 242] width 34 height 15
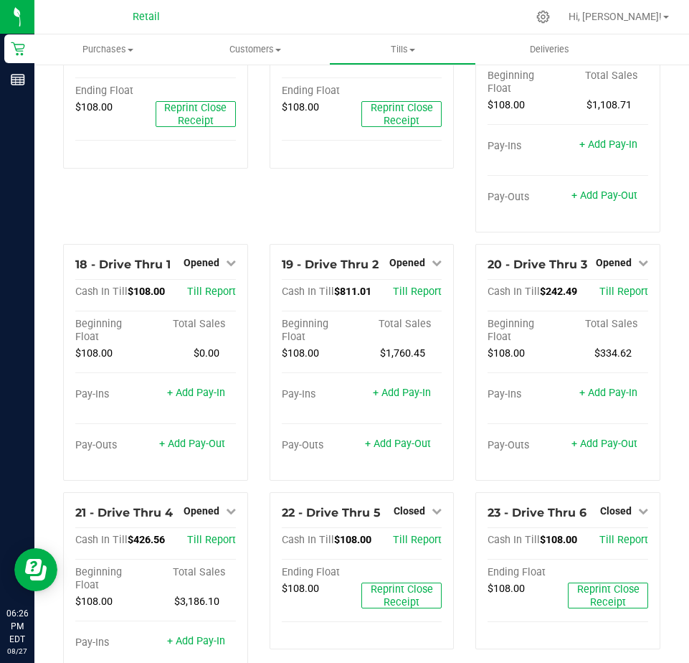
scroll to position [1291, 0]
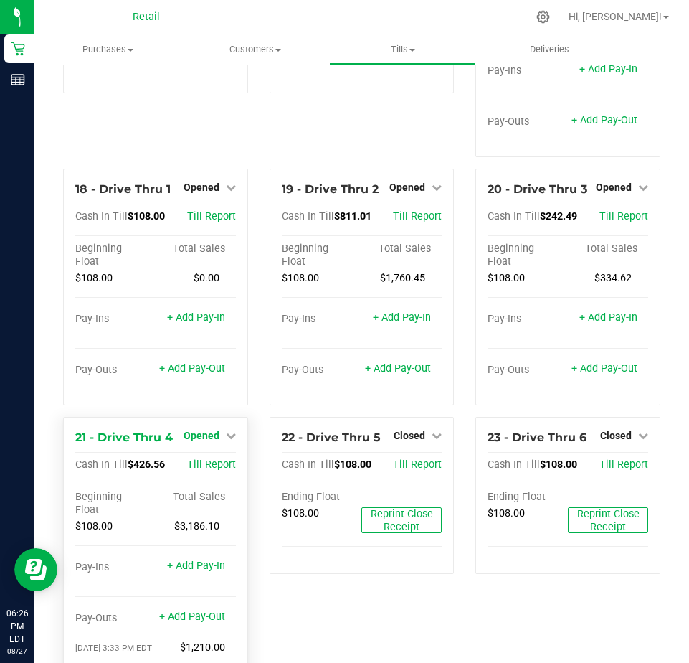
click at [200, 441] on span "Opened" at bounding box center [202, 435] width 36 height 11
click at [205, 471] on link "Close Till" at bounding box center [203, 464] width 39 height 11
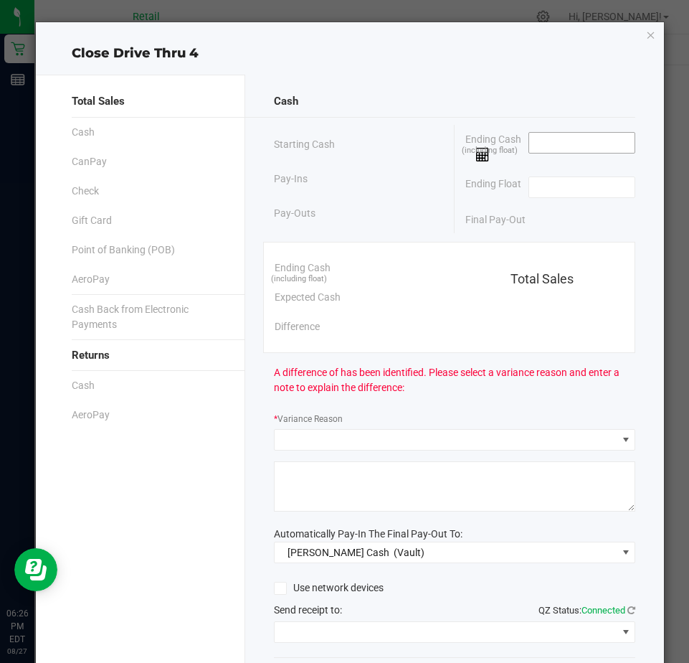
click at [545, 132] on span at bounding box center [582, 143] width 107 height 22
click at [529, 150] on input at bounding box center [581, 143] width 105 height 20
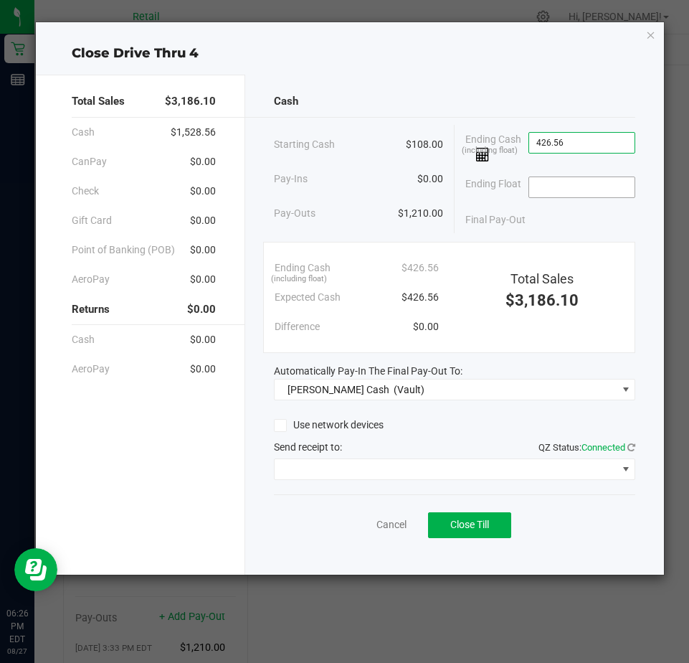
type input "$426.56"
click at [544, 187] on input at bounding box center [581, 187] width 105 height 20
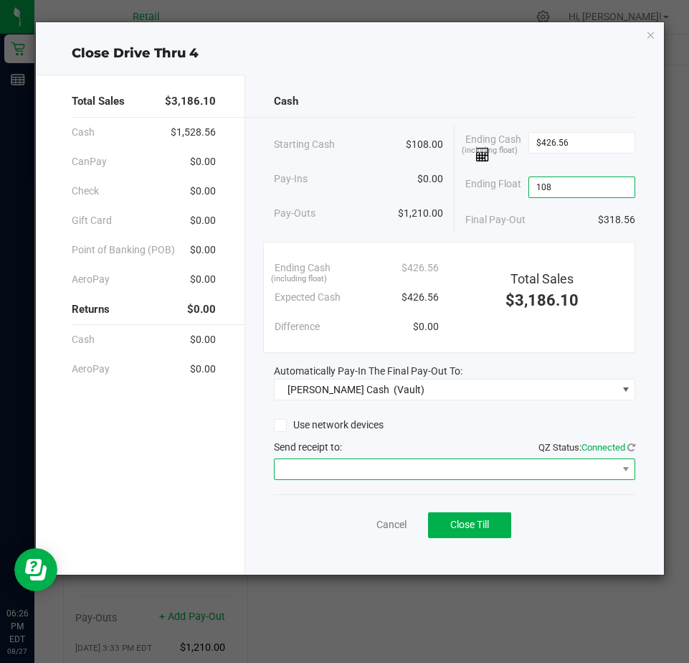
type input "$108.00"
click at [327, 466] on span at bounding box center [446, 469] width 342 height 20
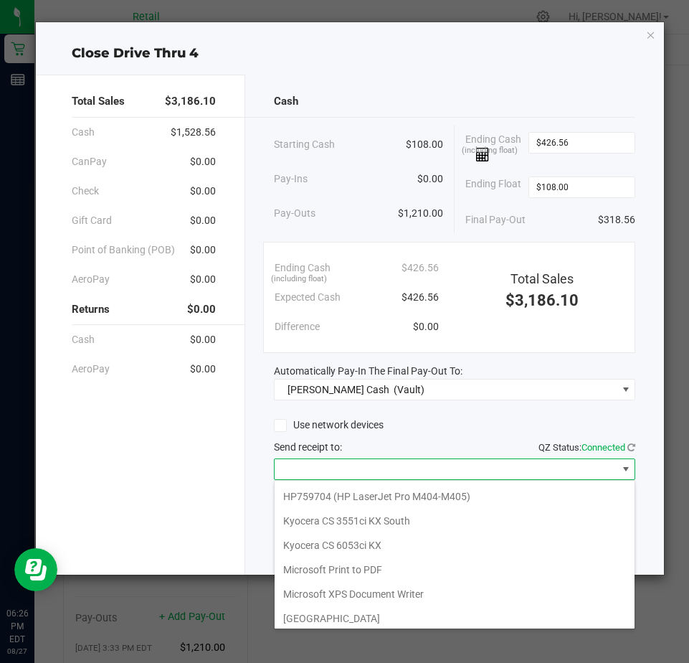
scroll to position [222, 0]
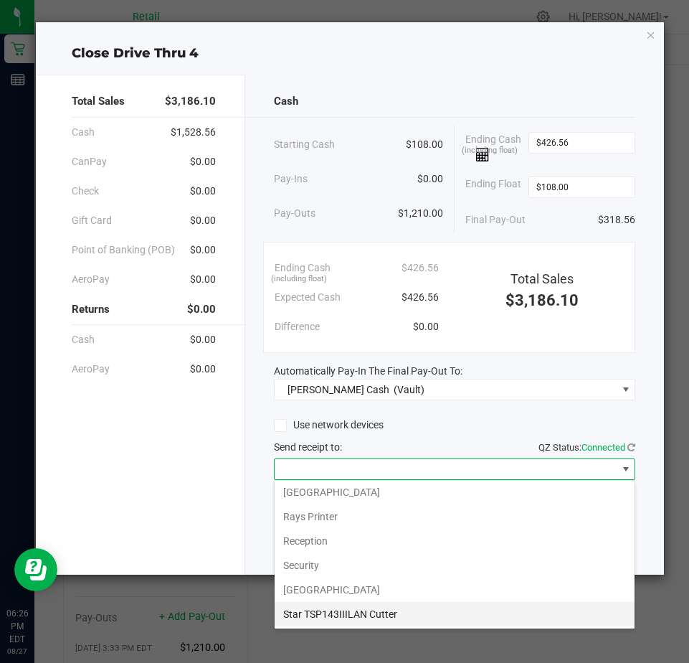
click at [316, 604] on Cutter "Star TSP143IIILAN Cutter" at bounding box center [455, 614] width 360 height 24
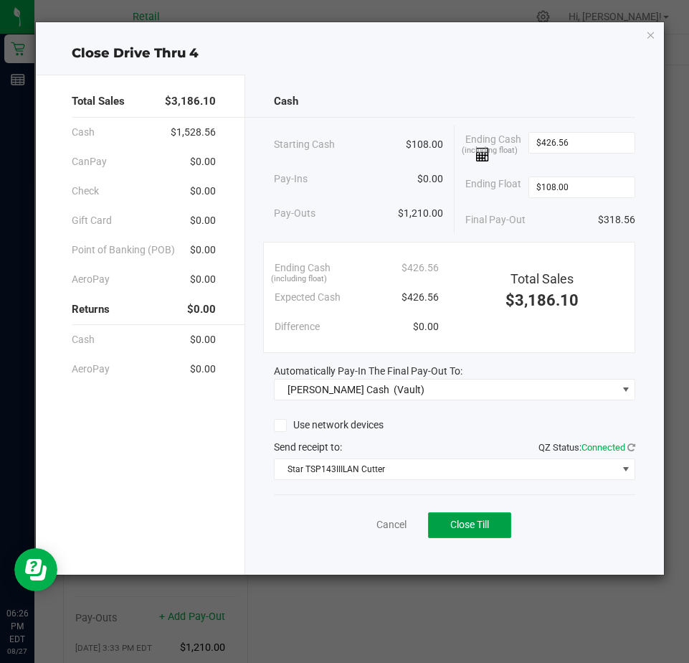
drag, startPoint x: 455, startPoint y: 524, endPoint x: 456, endPoint y: 516, distance: 7.9
click at [455, 522] on span "Close Till" at bounding box center [469, 524] width 39 height 11
click at [360, 528] on link "Dismiss" at bounding box center [360, 524] width 34 height 15
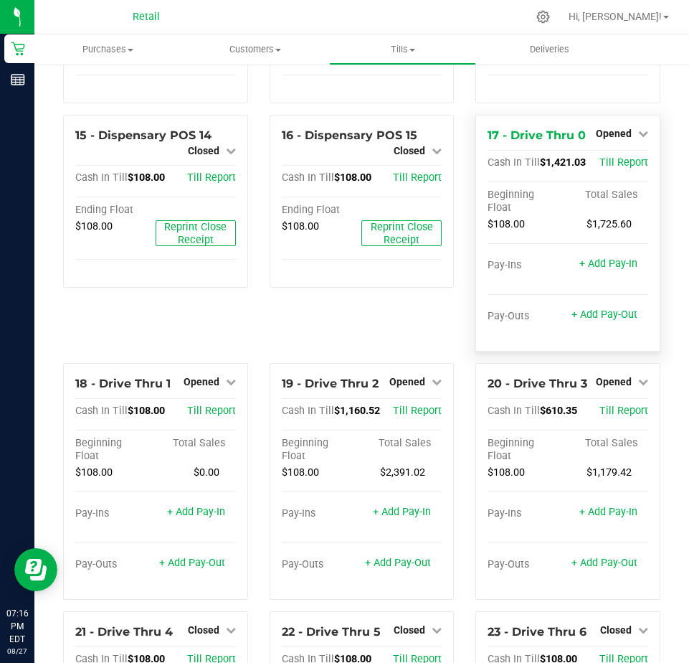
scroll to position [1076, 0]
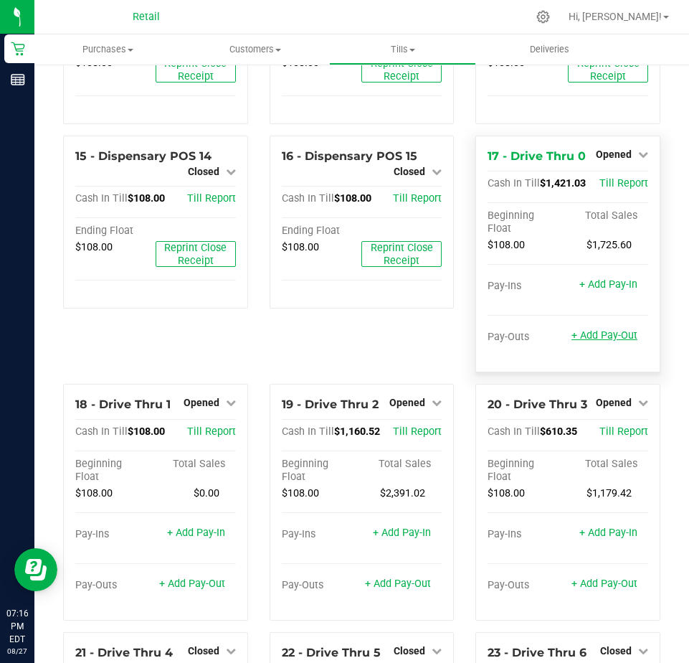
click at [590, 341] on link "+ Add Pay-Out" at bounding box center [605, 335] width 66 height 12
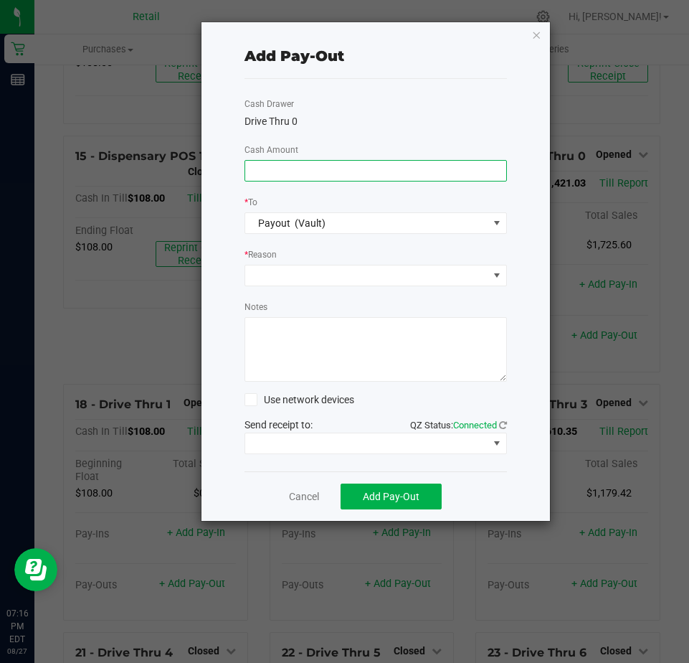
click at [263, 176] on input at bounding box center [375, 171] width 261 height 20
type input "$1,000.00"
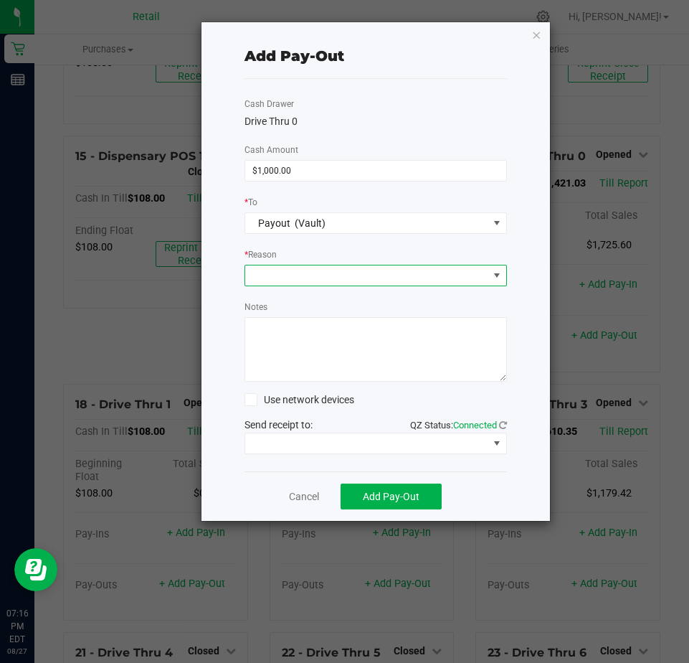
click at [265, 273] on span at bounding box center [366, 275] width 243 height 20
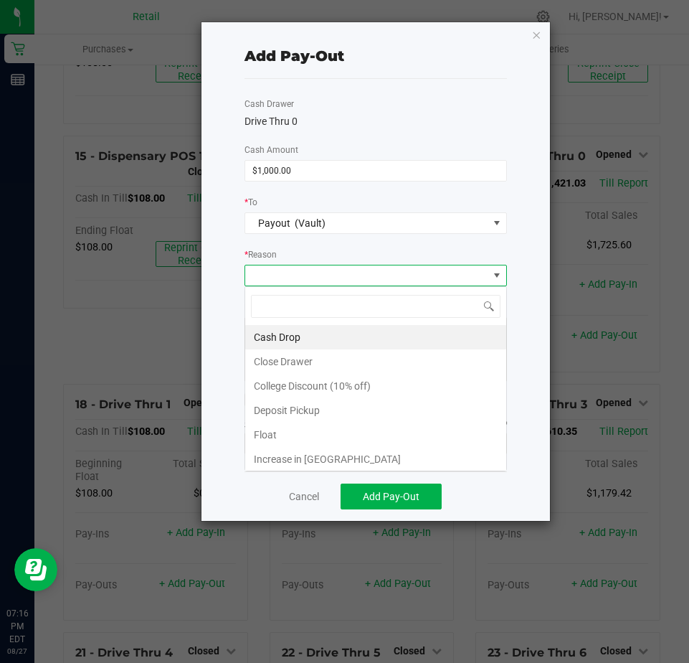
scroll to position [22, 263]
click at [278, 336] on li "Cash Drop" at bounding box center [375, 337] width 261 height 24
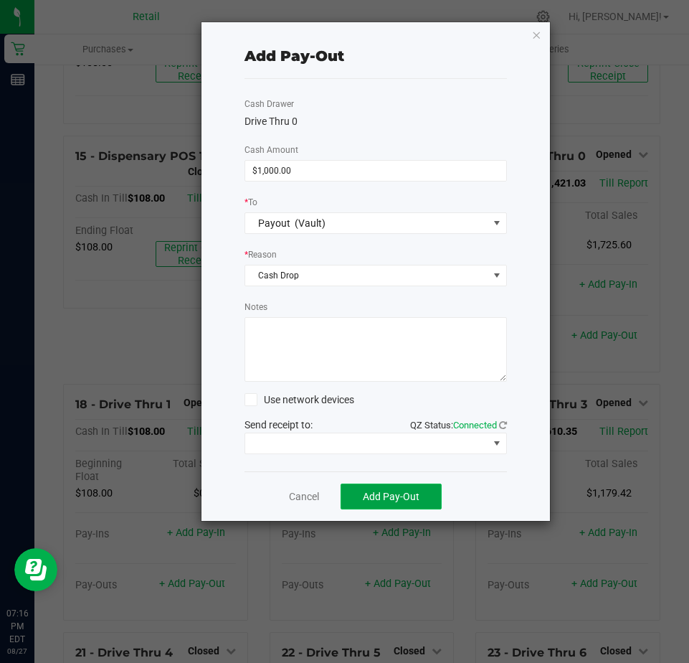
click at [375, 491] on span "Add Pay-Out" at bounding box center [391, 496] width 57 height 11
click at [628, 417] on ngb-modal-window "Add Pay-Out Cash Drawer Drive Thru 0 Cash Amount $1,000.00 * To Payout (Vault) …" at bounding box center [350, 331] width 700 height 663
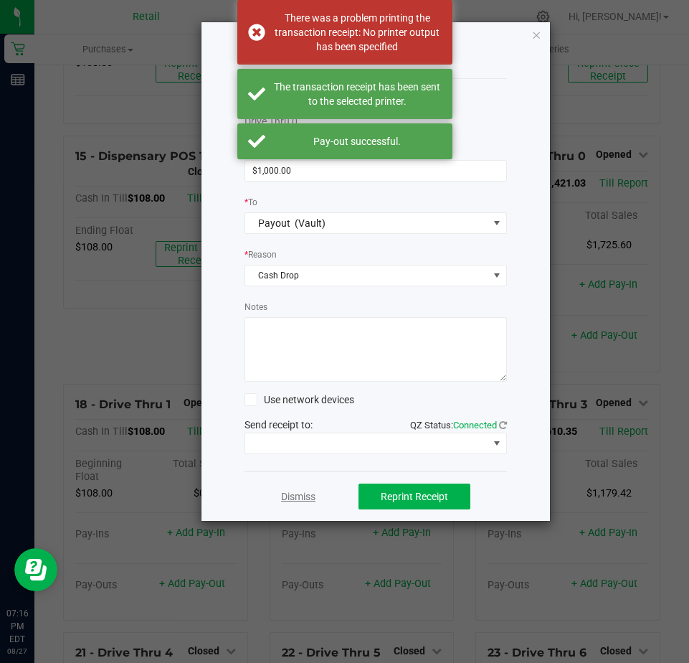
click at [300, 501] on link "Dismiss" at bounding box center [298, 496] width 34 height 15
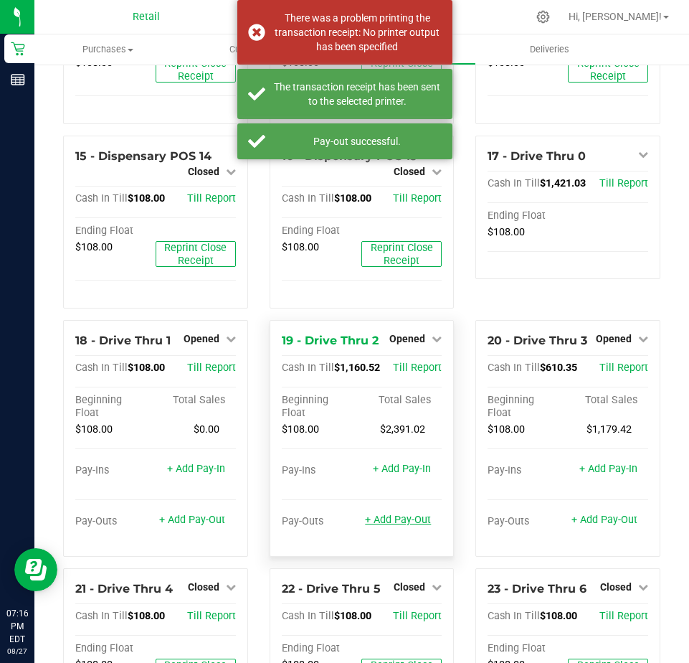
click at [384, 526] on link "+ Add Pay-Out" at bounding box center [398, 520] width 66 height 12
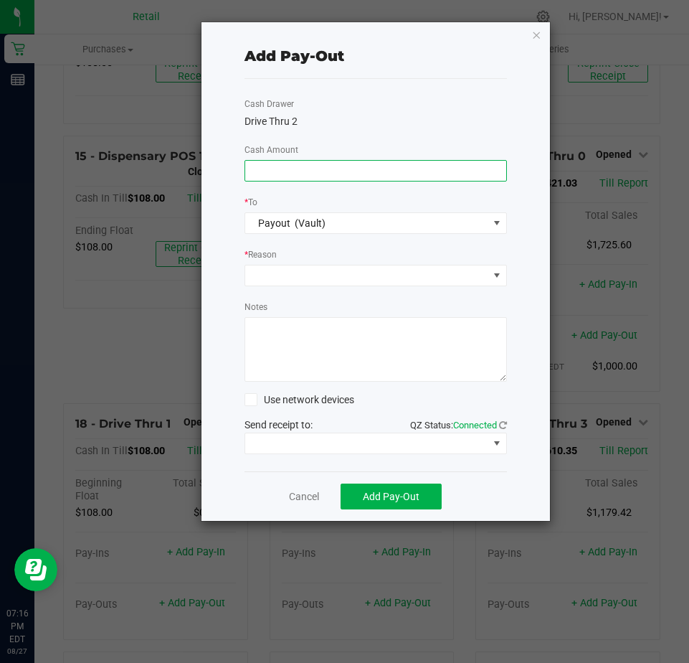
click at [269, 167] on input at bounding box center [375, 171] width 261 height 20
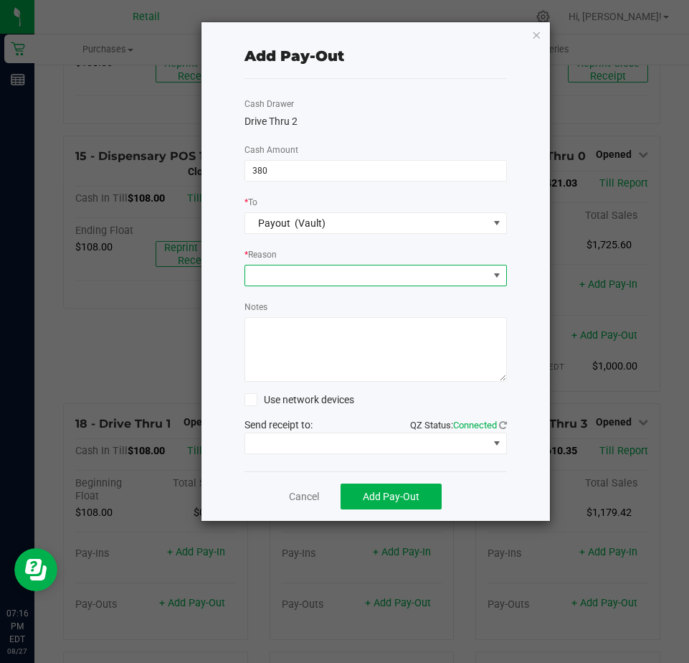
type input "$380.00"
click at [269, 280] on span at bounding box center [366, 275] width 243 height 20
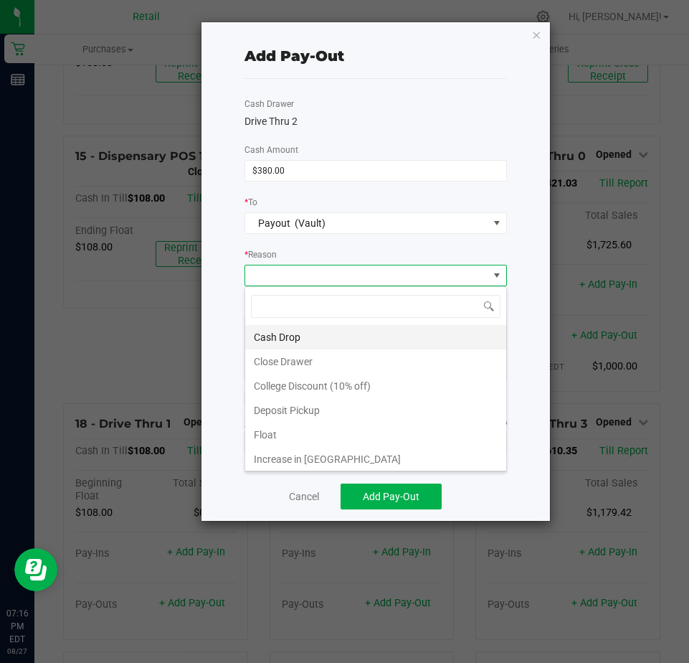
click at [280, 338] on li "Cash Drop" at bounding box center [375, 337] width 261 height 24
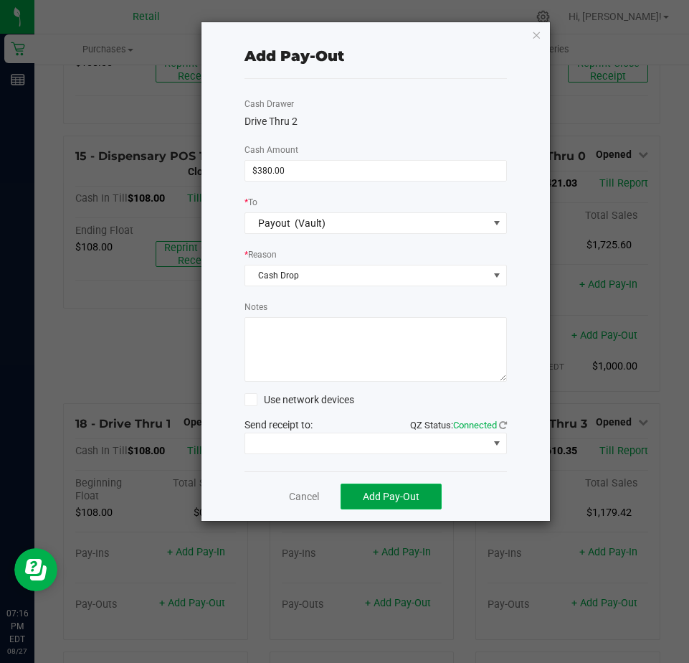
click at [376, 499] on span "Add Pay-Out" at bounding box center [391, 496] width 57 height 11
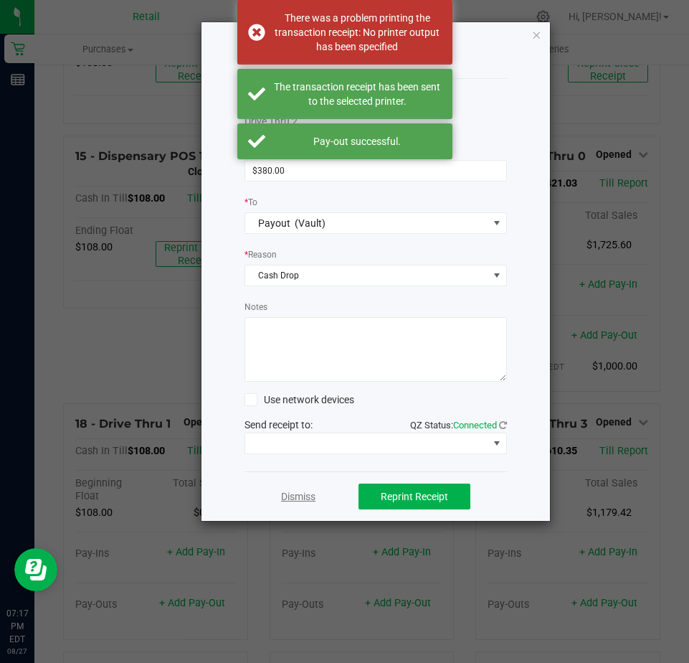
click at [298, 499] on link "Dismiss" at bounding box center [298, 496] width 34 height 15
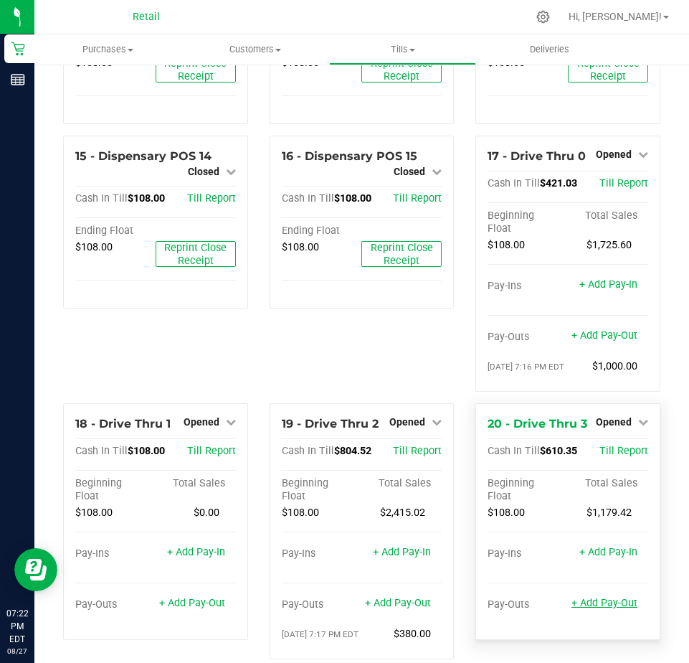
click at [607, 609] on link "+ Add Pay-Out" at bounding box center [605, 603] width 66 height 12
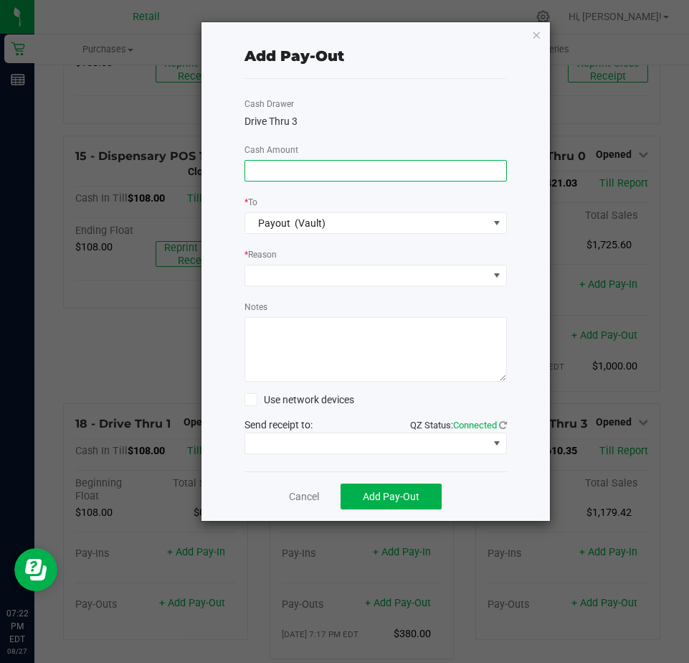
click at [270, 169] on input at bounding box center [375, 171] width 261 height 20
type input "$426.62"
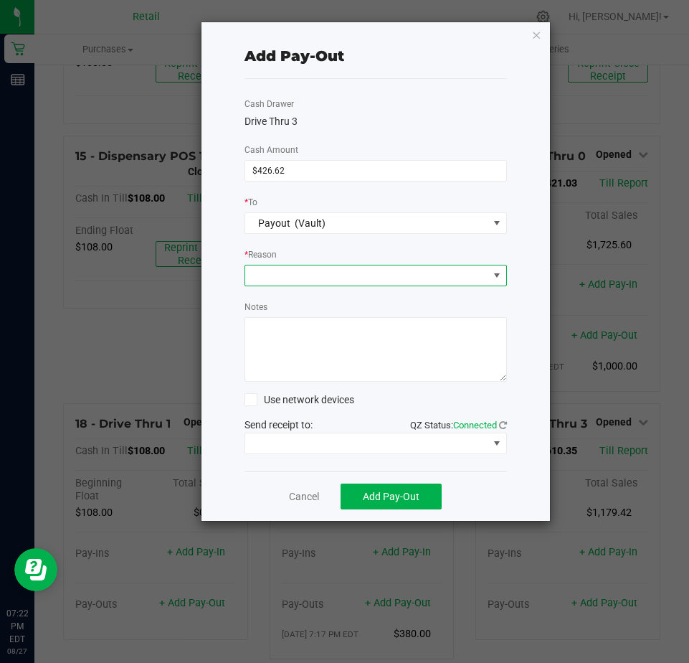
click at [271, 274] on span at bounding box center [366, 275] width 243 height 20
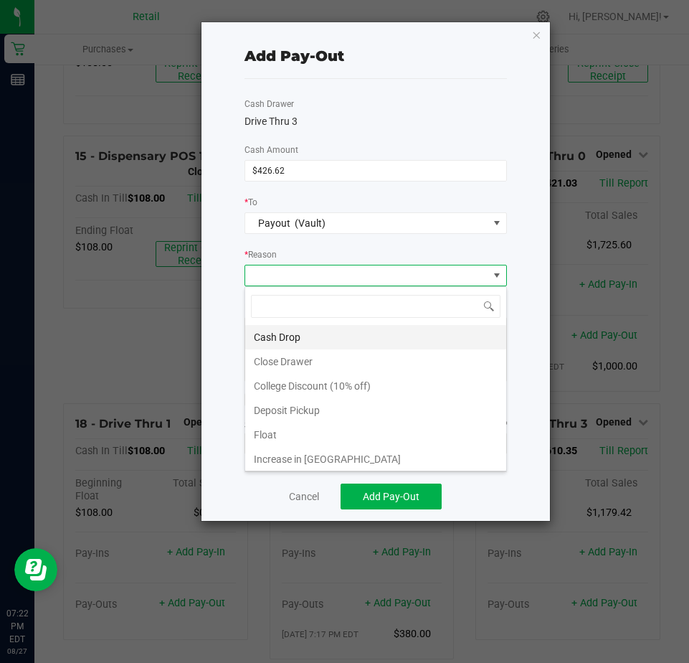
click at [275, 334] on li "Cash Drop" at bounding box center [375, 337] width 261 height 24
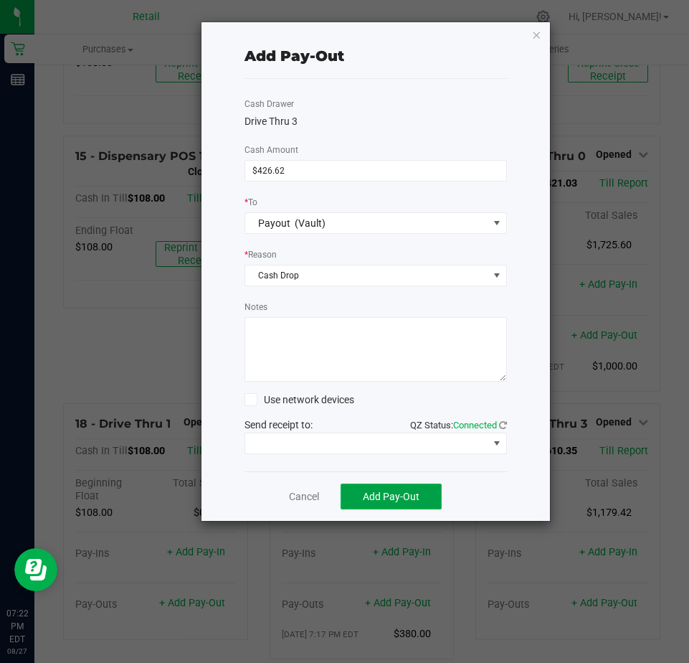
click at [376, 494] on span "Add Pay-Out" at bounding box center [391, 496] width 57 height 11
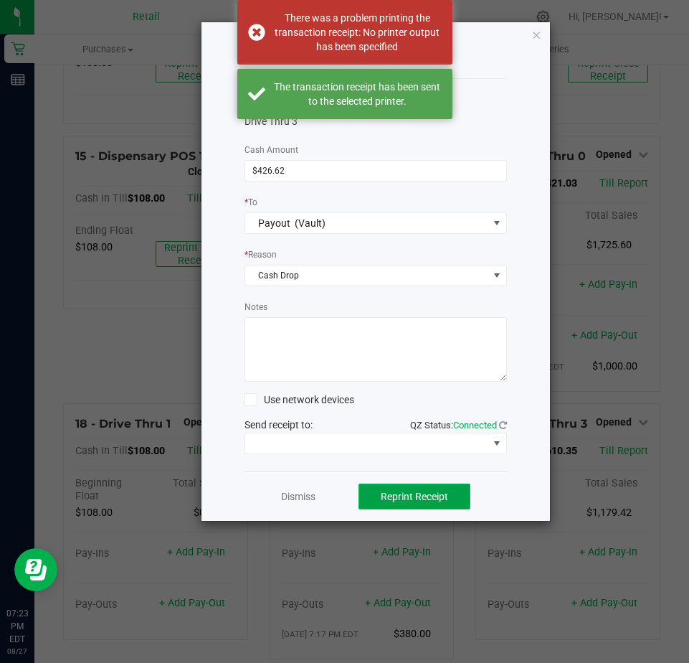
click at [400, 500] on span "Reprint Receipt" at bounding box center [414, 496] width 67 height 11
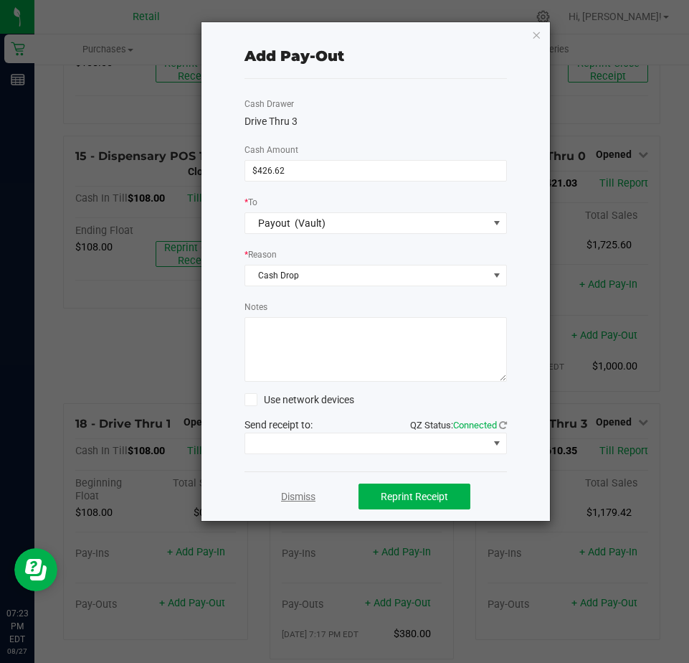
click at [297, 499] on link "Dismiss" at bounding box center [298, 496] width 34 height 15
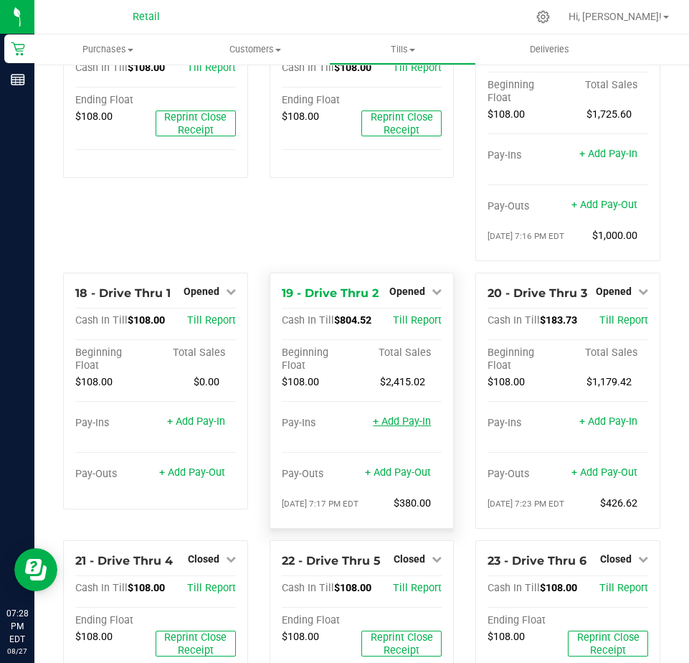
scroll to position [1219, 0]
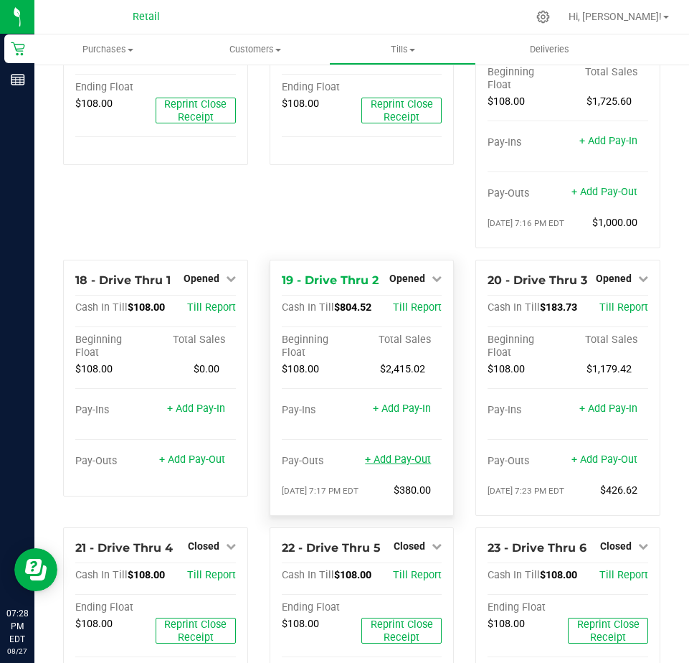
click at [392, 466] on link "+ Add Pay-Out" at bounding box center [398, 459] width 66 height 12
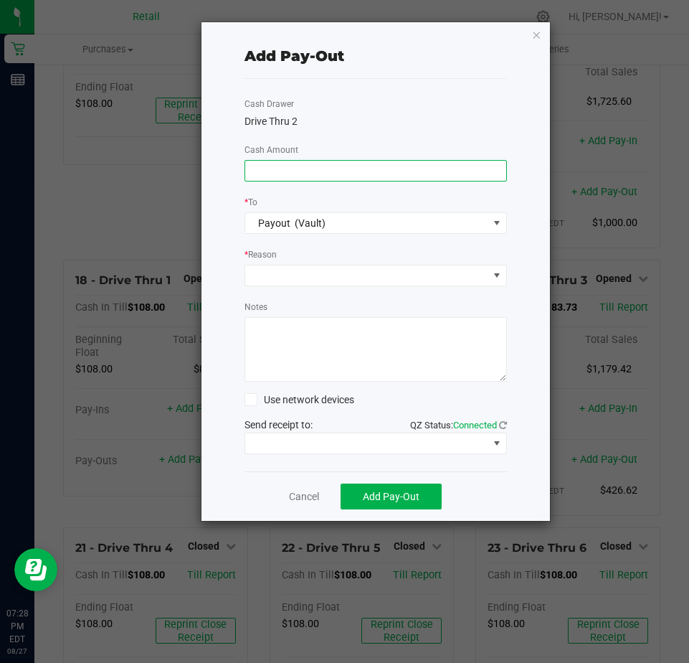
click at [285, 175] on input at bounding box center [375, 171] width 261 height 20
type input "$660.00"
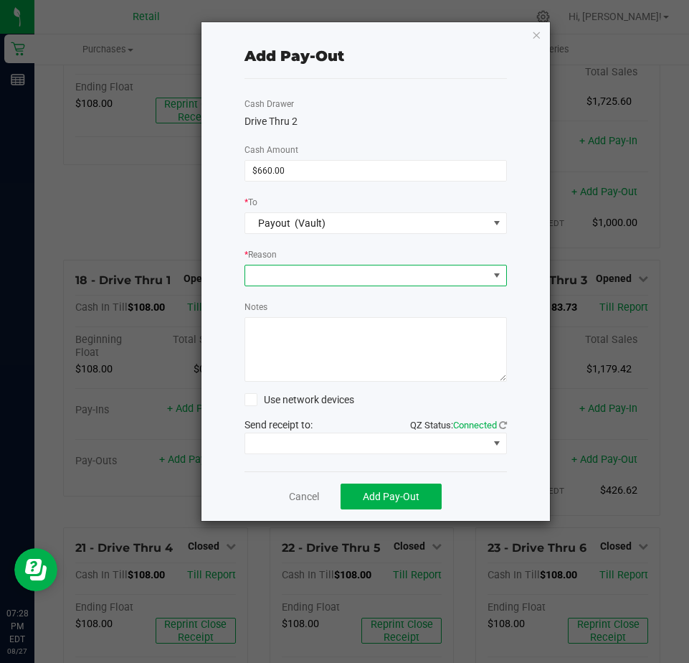
click at [275, 276] on span at bounding box center [366, 275] width 243 height 20
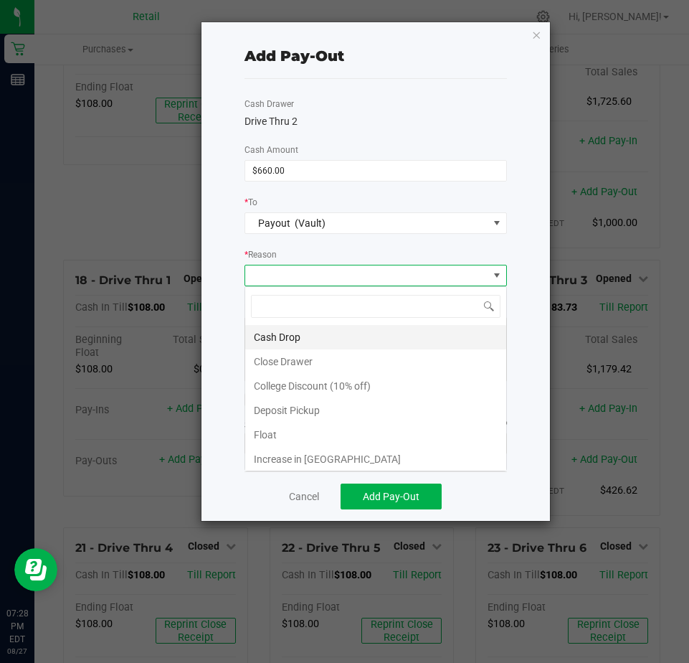
scroll to position [22, 263]
drag, startPoint x: 279, startPoint y: 334, endPoint x: 303, endPoint y: 349, distance: 28.1
click at [279, 329] on li "Cash Drop" at bounding box center [375, 337] width 261 height 24
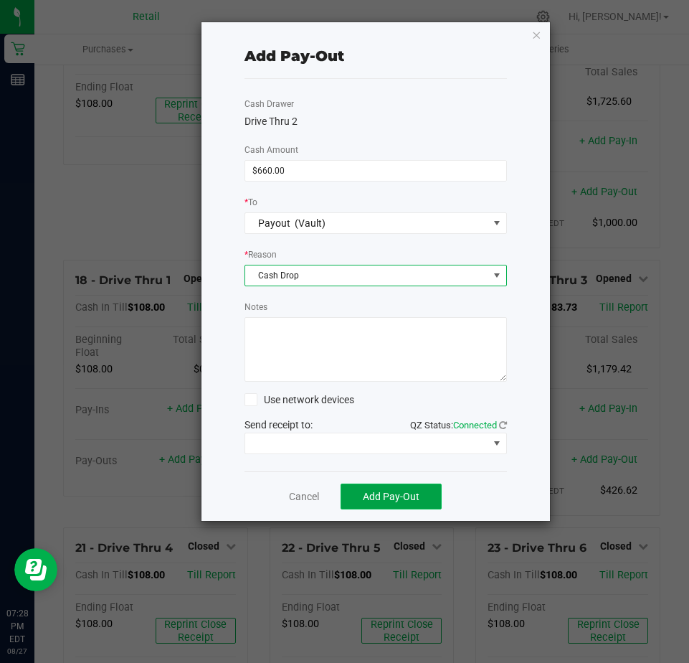
click at [364, 492] on button "Add Pay-Out" at bounding box center [391, 496] width 101 height 26
